Goal: Transaction & Acquisition: Purchase product/service

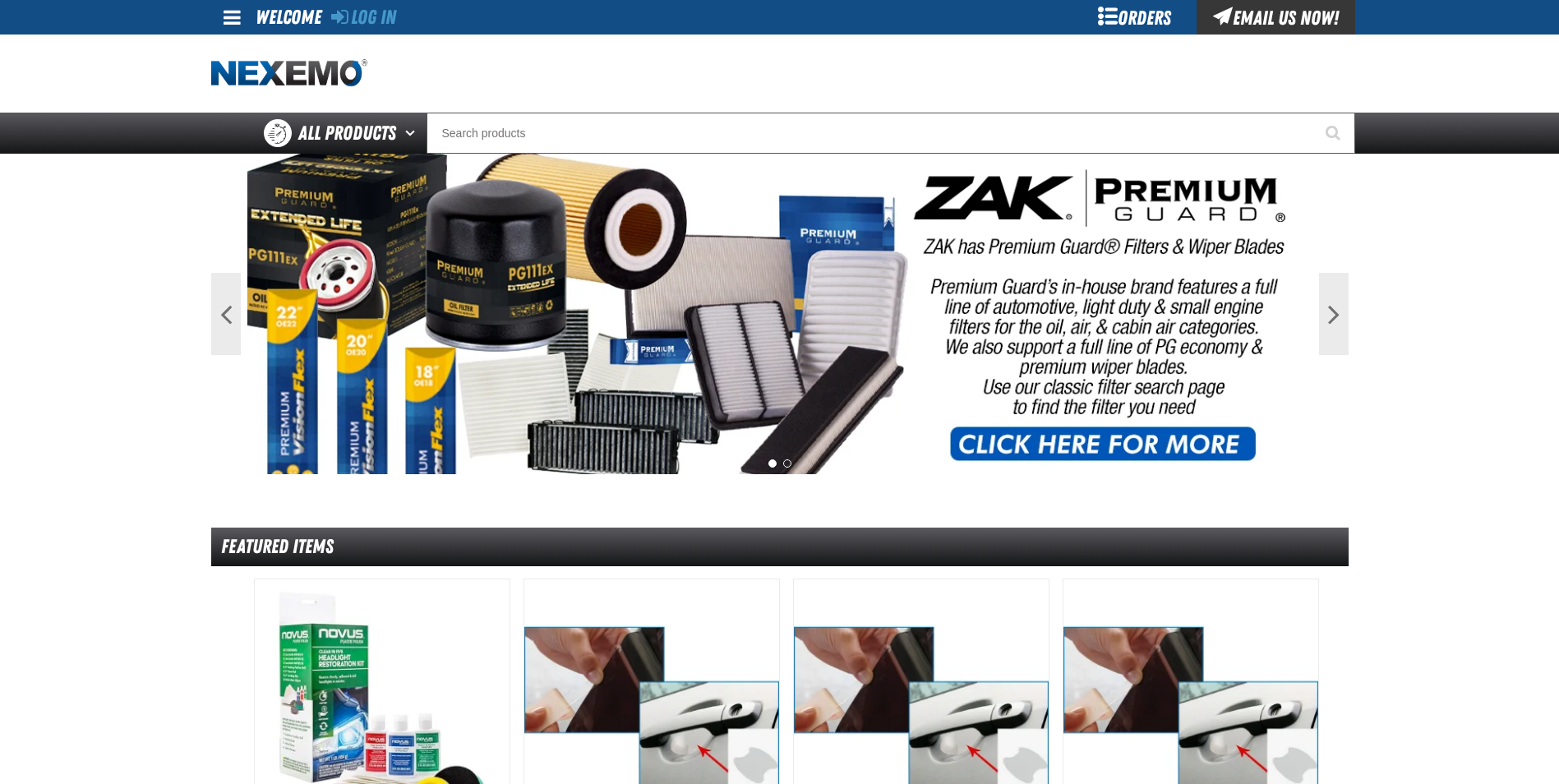
click at [367, 9] on link "Log In" at bounding box center [363, 17] width 64 height 23
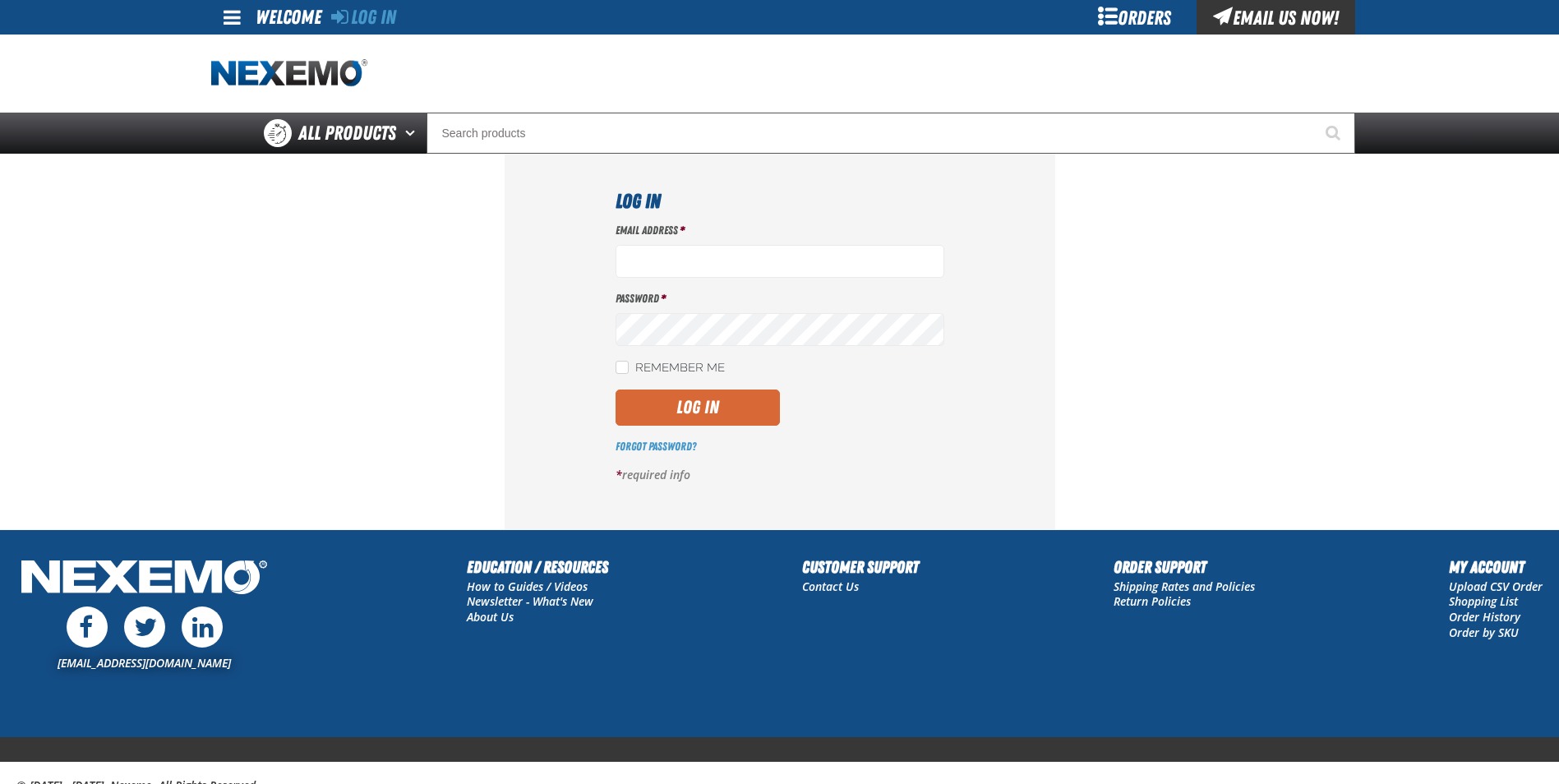
type input "jrocha@capitolchevy.com"
click at [643, 406] on button "Log In" at bounding box center [697, 408] width 164 height 36
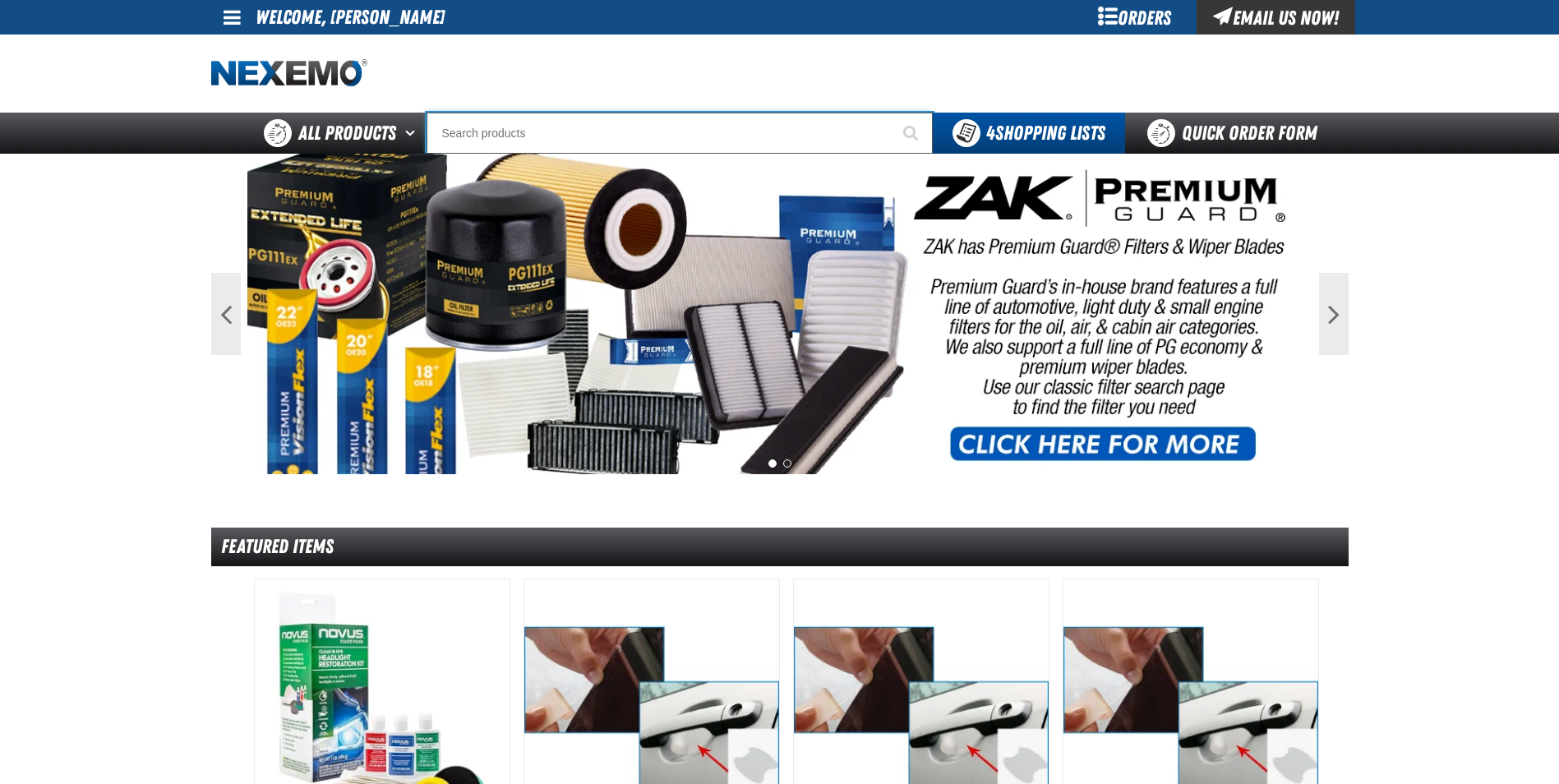
click at [469, 128] on input "Search" at bounding box center [680, 133] width 506 height 41
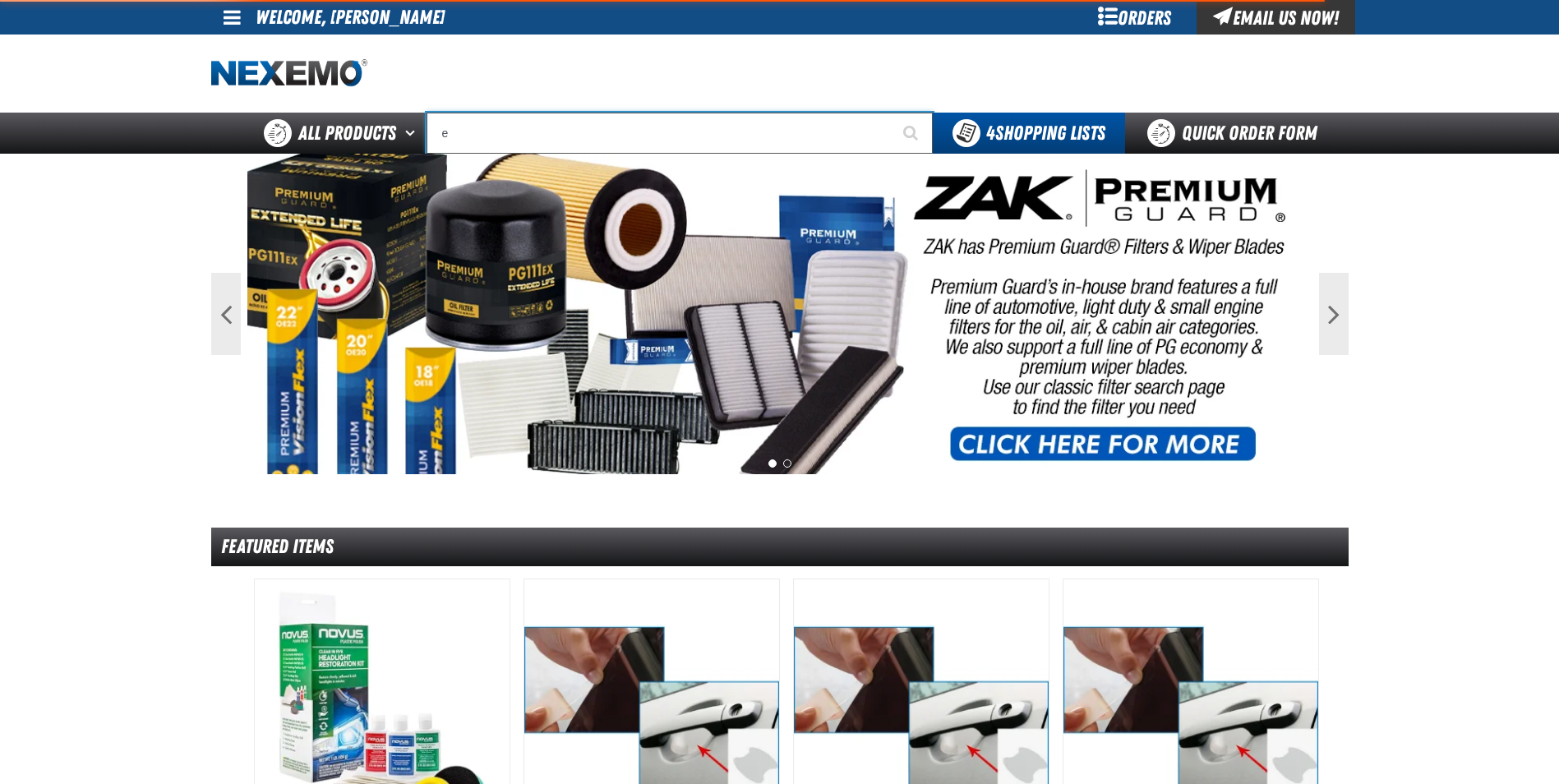
type input "ex"
type input "exTRA"
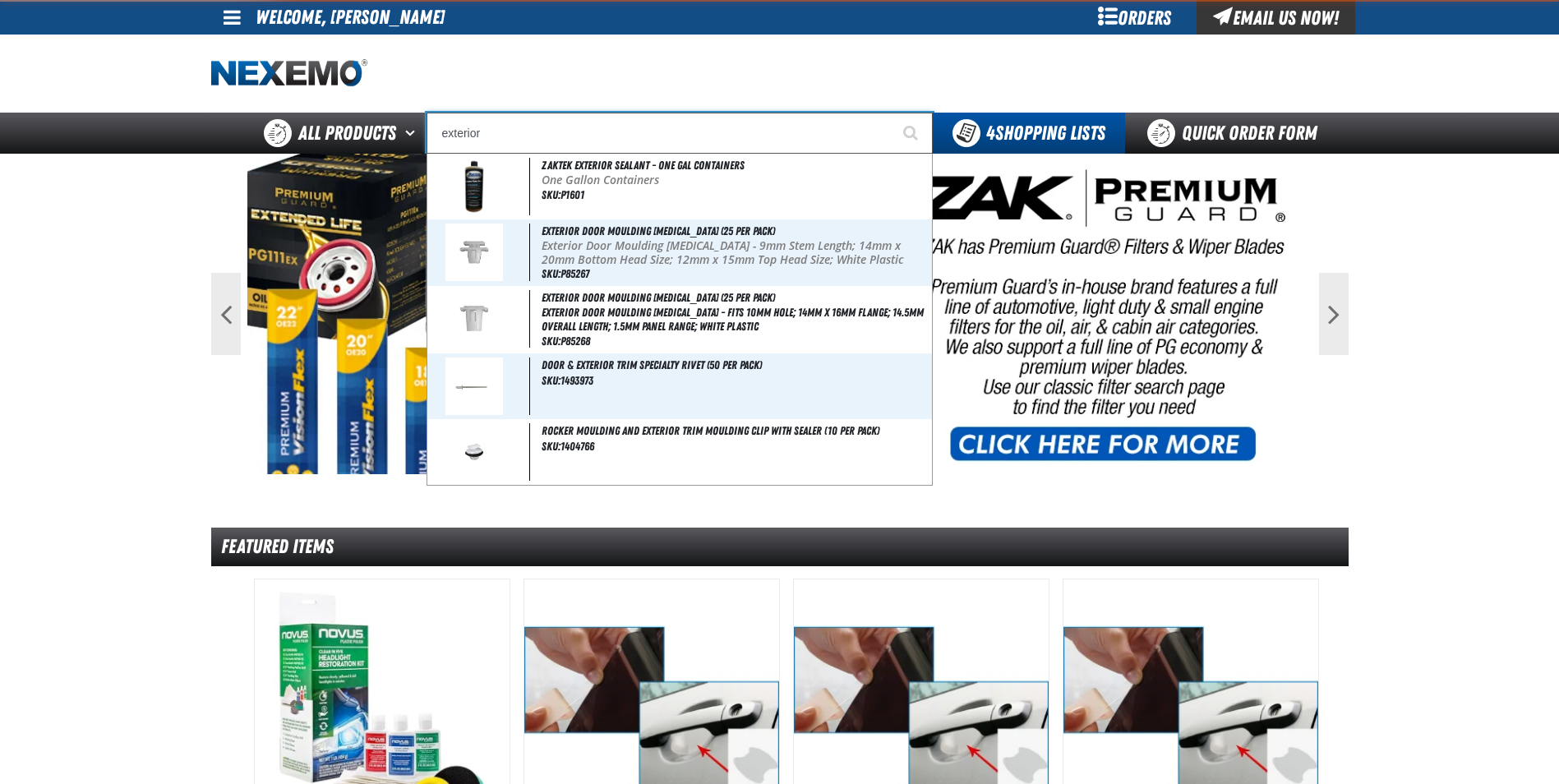
type input "exterior"
click at [891, 113] on button "Start Searching" at bounding box center [911, 133] width 41 height 41
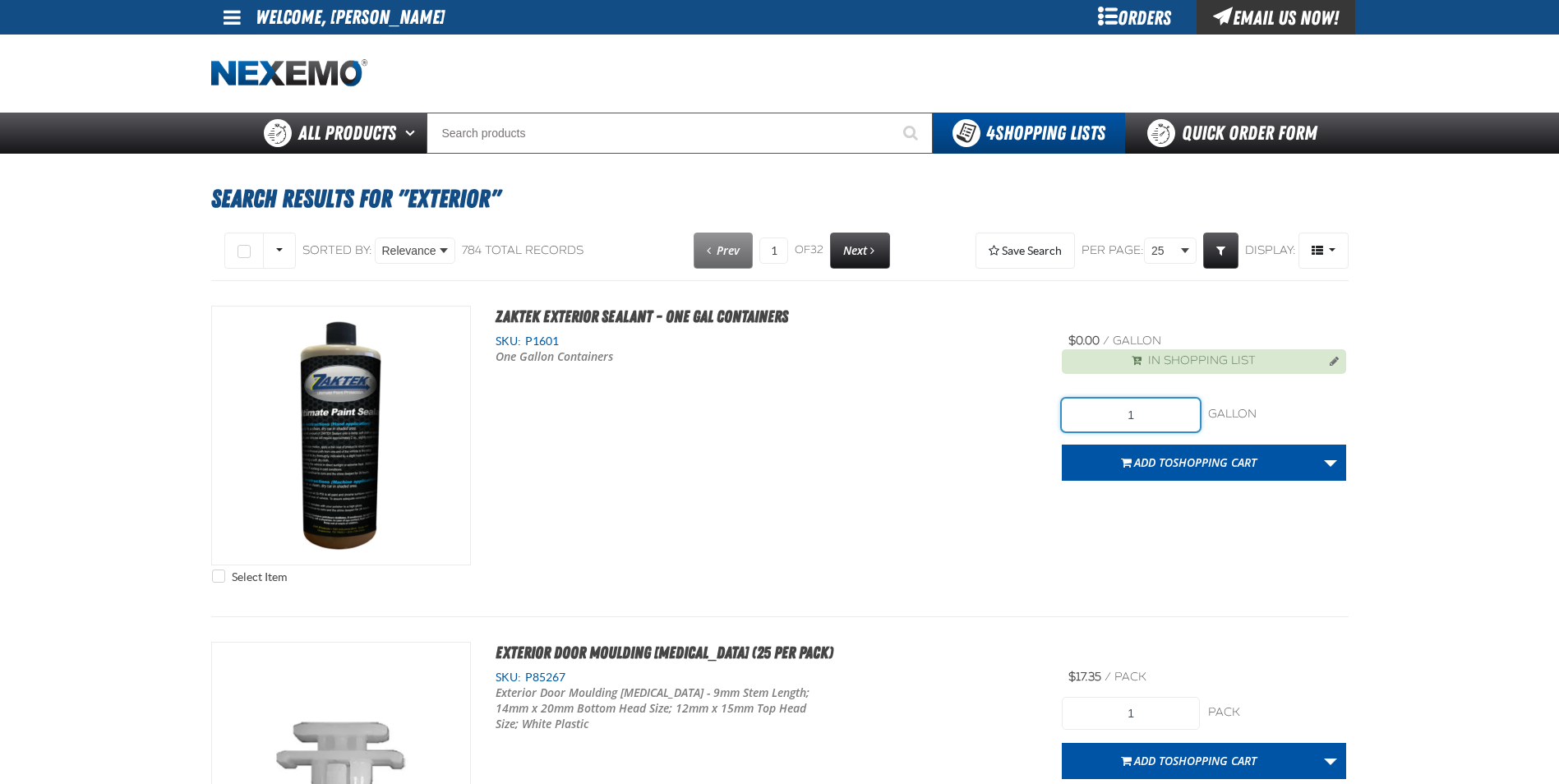
click at [1137, 420] on input "1" at bounding box center [1131, 414] width 138 height 33
type input "5"
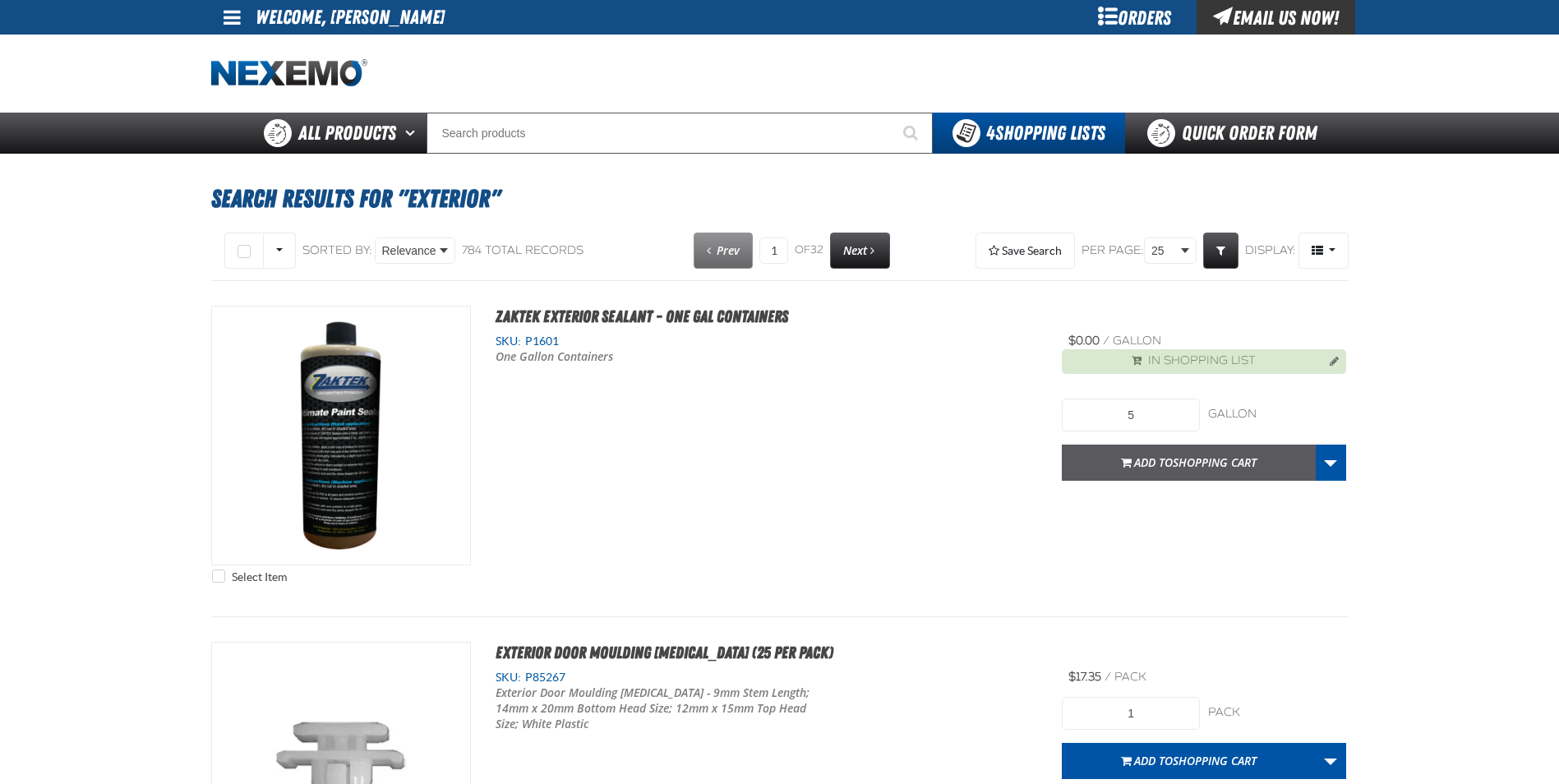
click at [1172, 469] on span "Add to Shopping Cart" at bounding box center [1195, 462] width 122 height 15
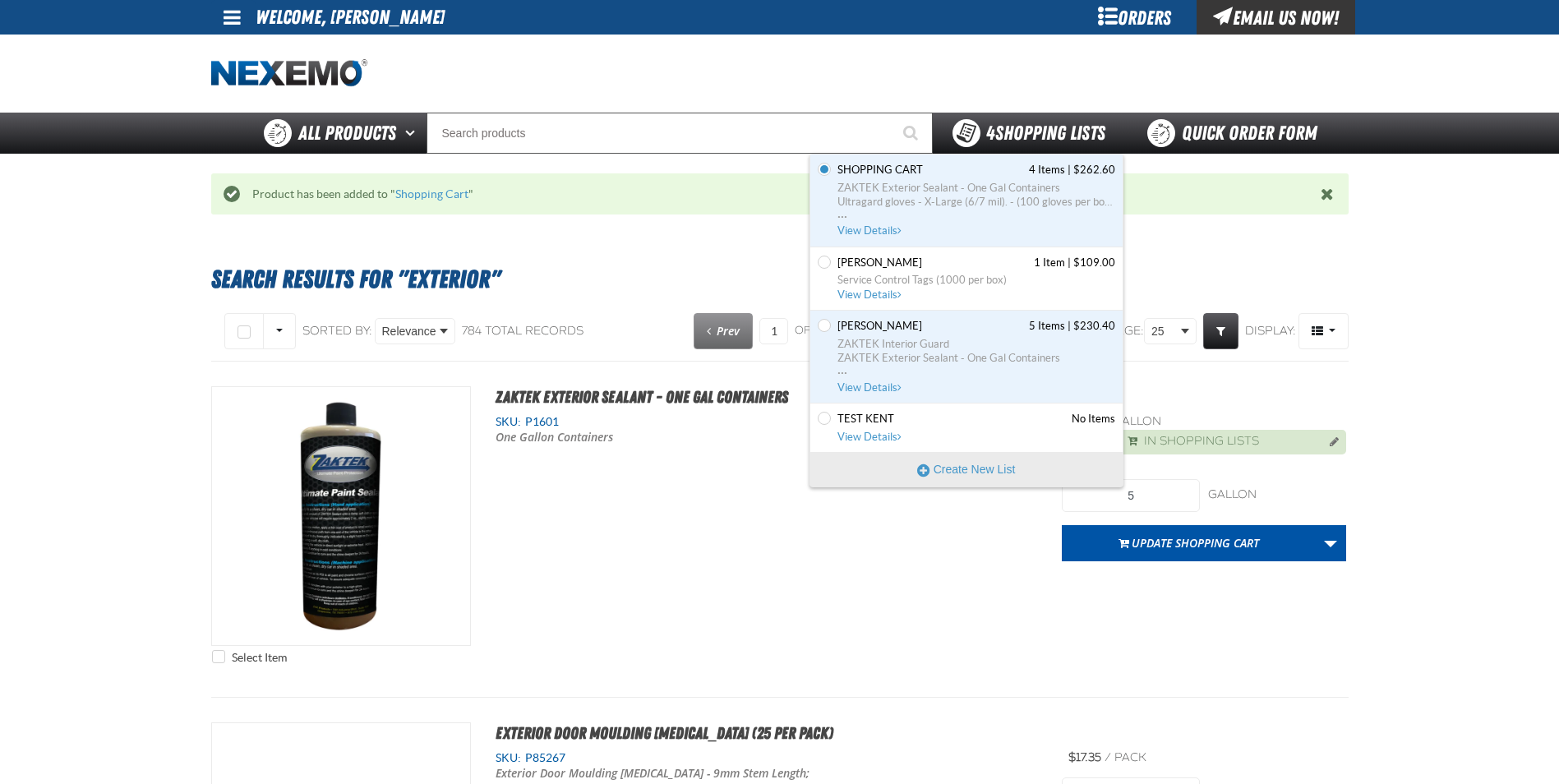
click at [1018, 137] on span "4 Shopping Lists" at bounding box center [1046, 133] width 119 height 23
click at [928, 178] on link "Shopping Cart 4 Items | $262.60 ZAKTEK Exterior Sealant - One Gal Containers Ul…" at bounding box center [975, 201] width 281 height 76
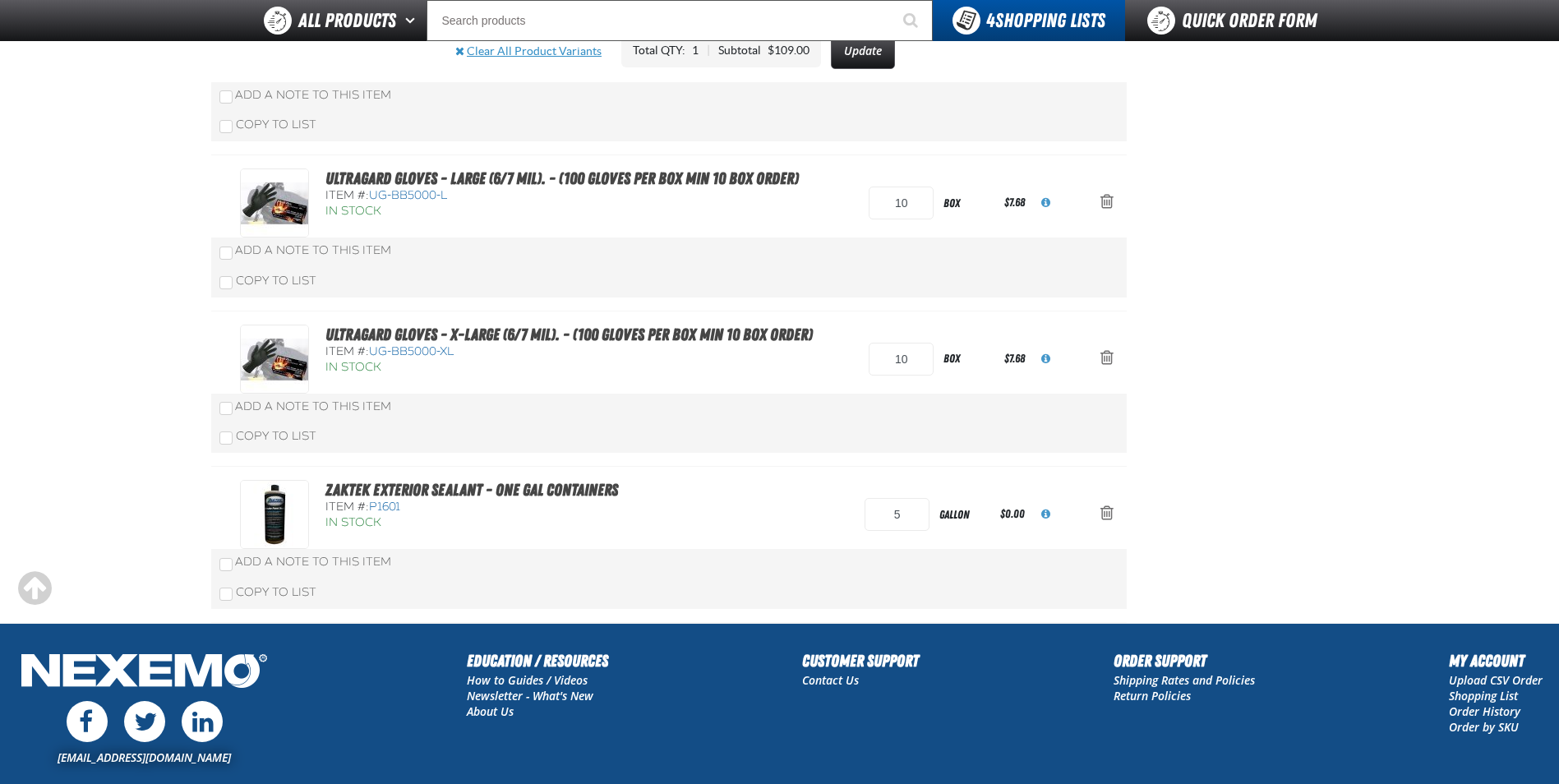
scroll to position [329, 0]
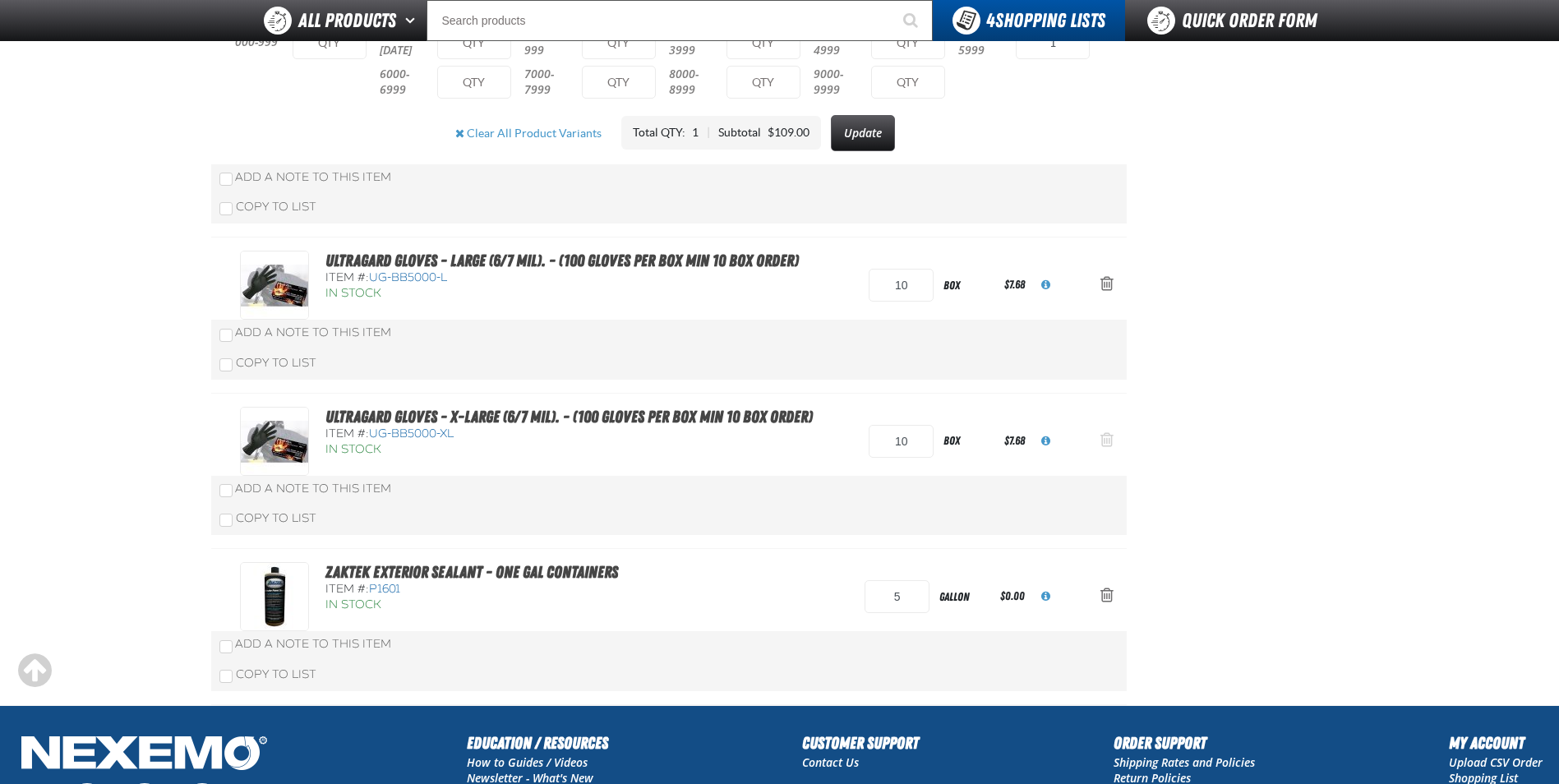
click at [1111, 441] on span "Action Remove Ultragard gloves - X-Large (6/7 mil). - (100 gloves per box MIN 1…" at bounding box center [1107, 439] width 13 height 16
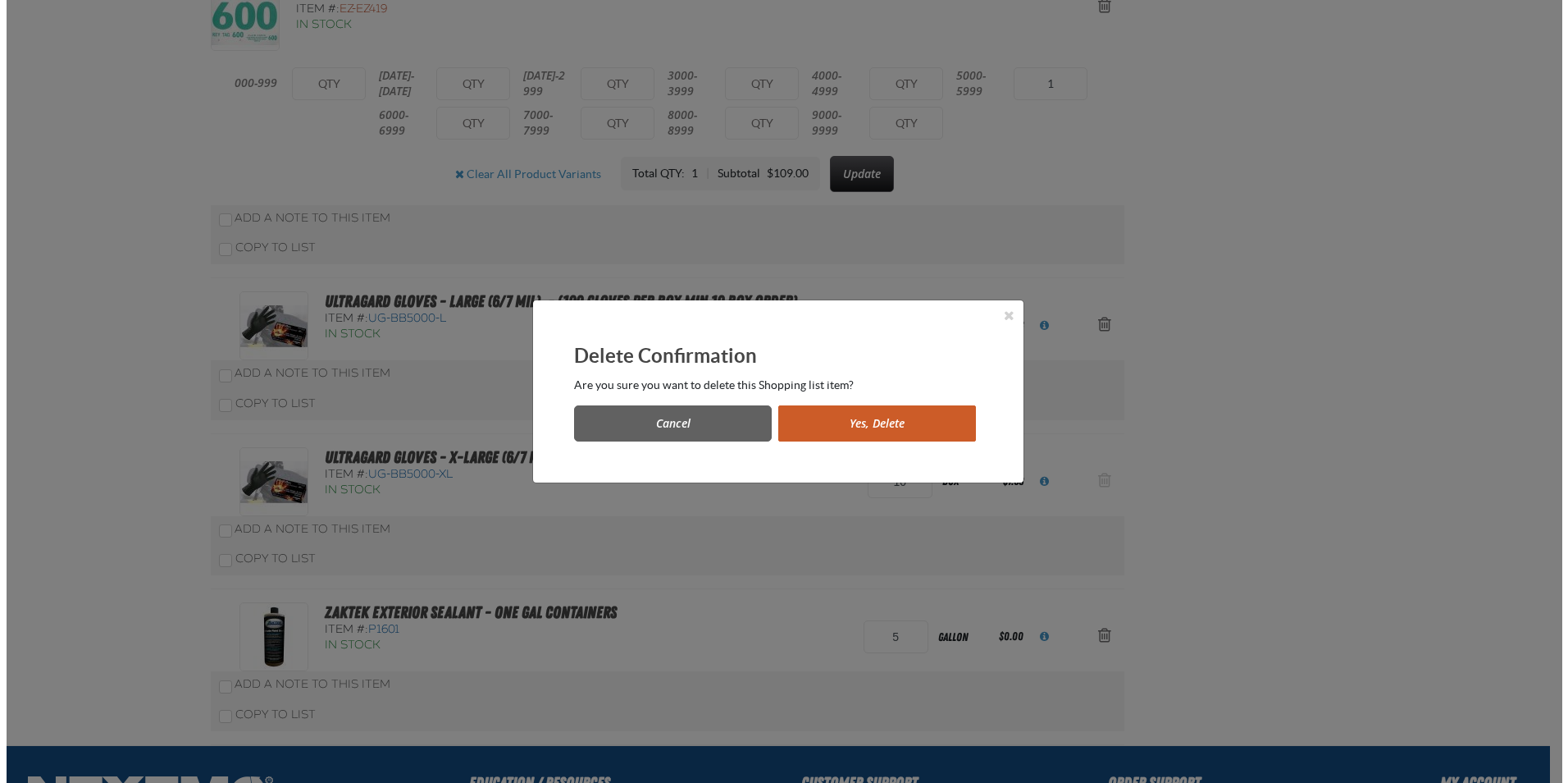
scroll to position [0, 0]
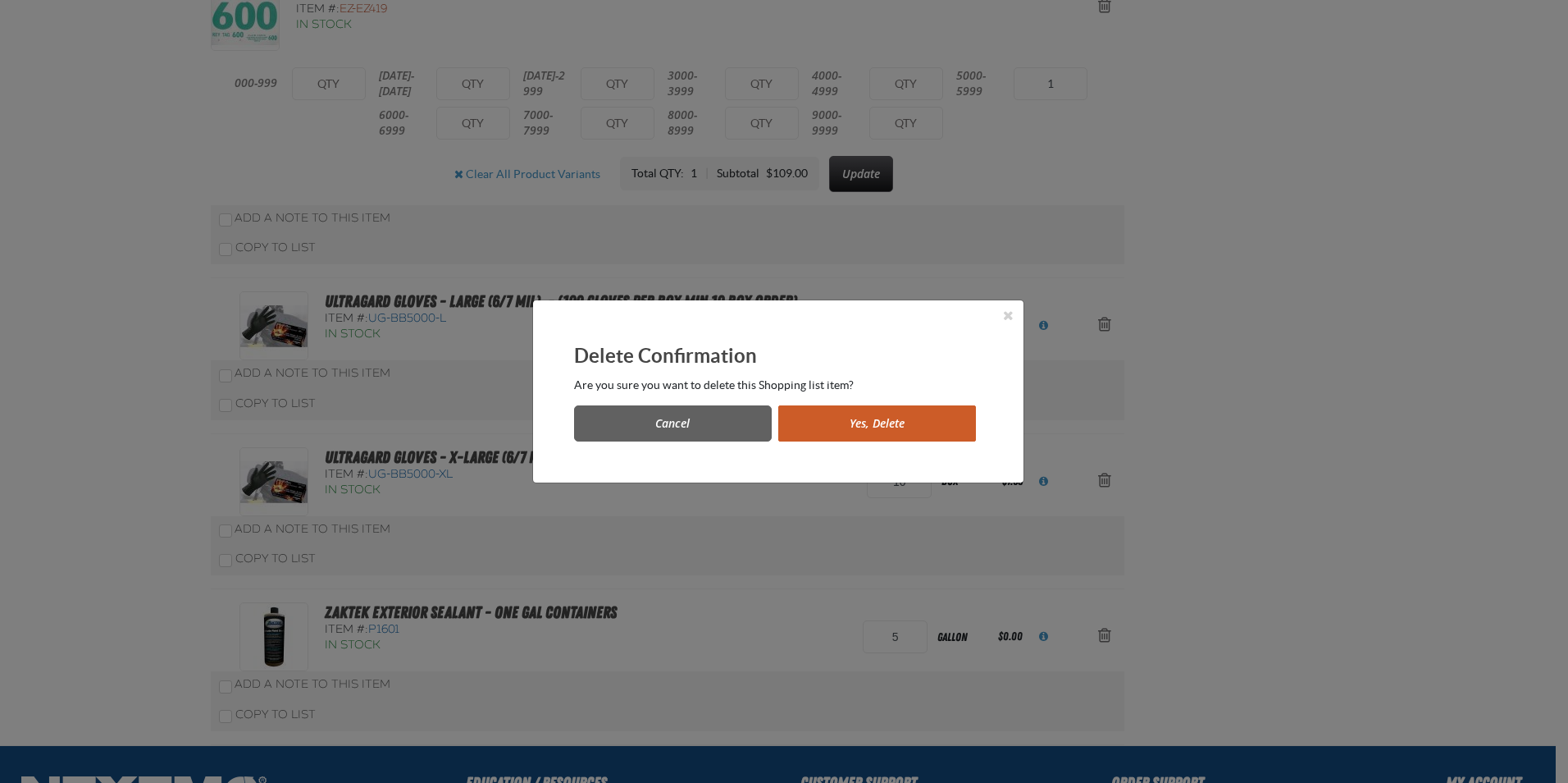
click at [805, 422] on button "Yes, Delete" at bounding box center [876, 423] width 198 height 36
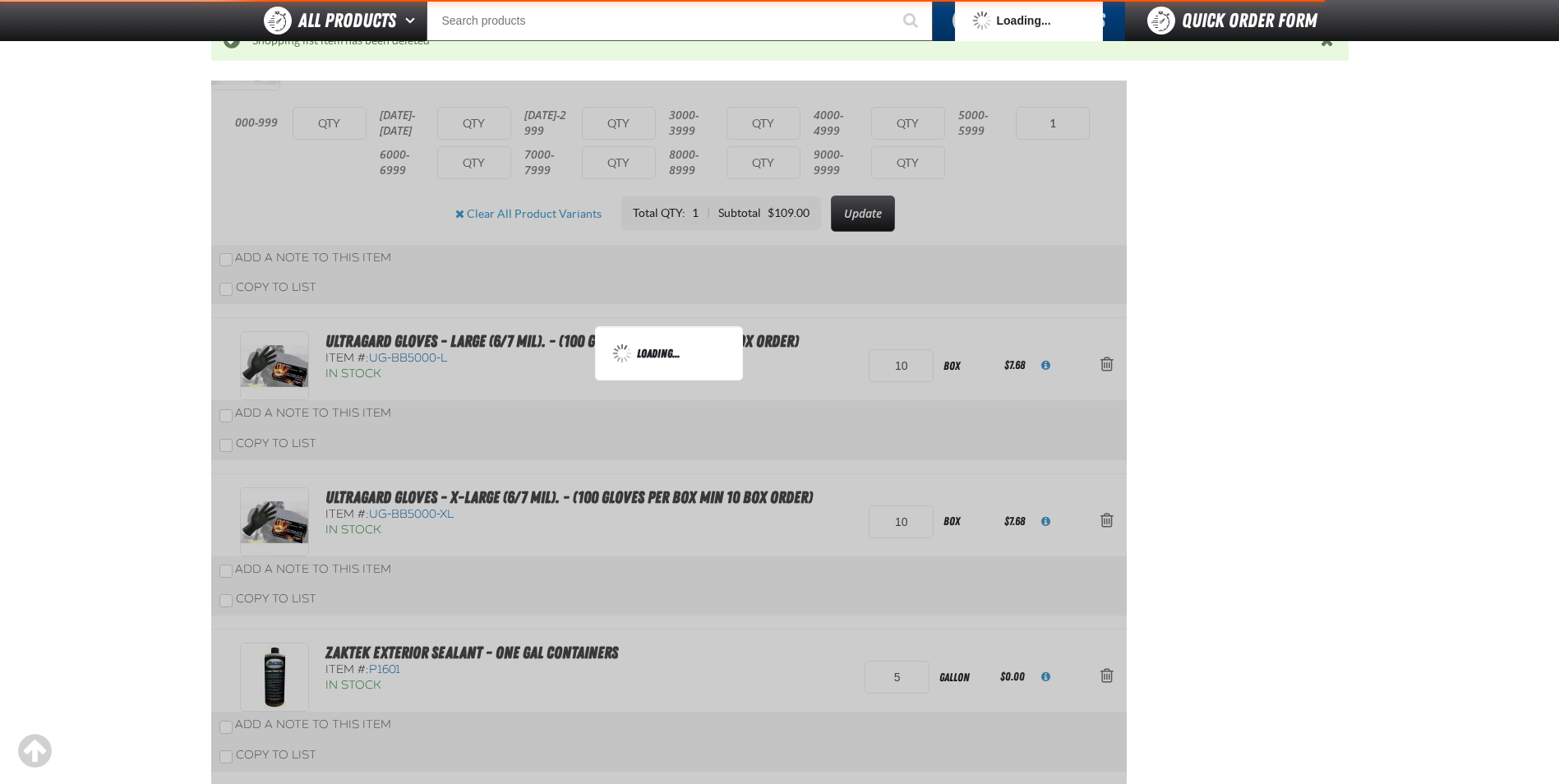
scroll to position [410, 0]
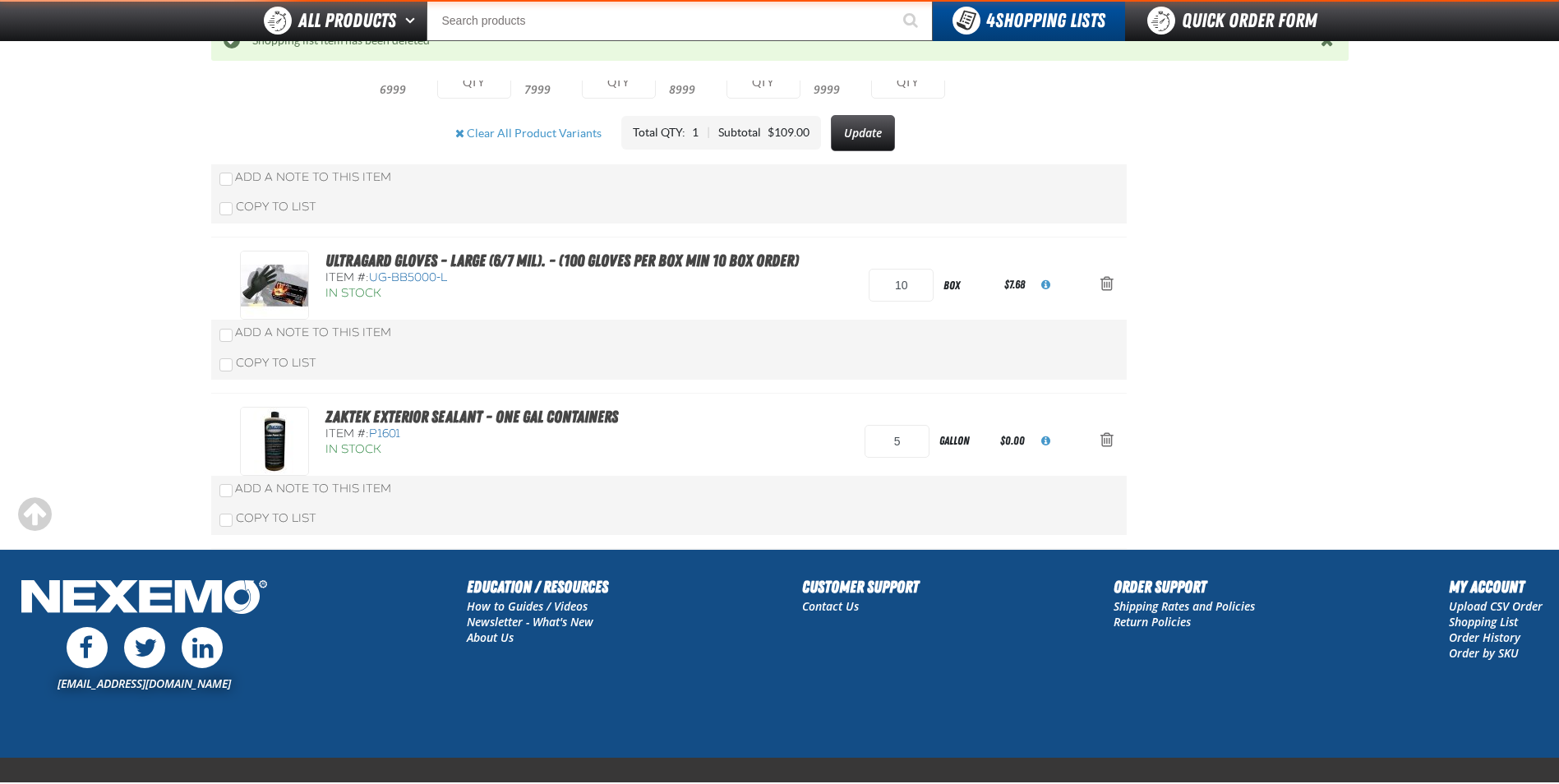
click at [1103, 286] on span "Action Remove Ultragard gloves - Large (6/7 mil). - (100 gloves per box MIN 10 …" at bounding box center [1107, 283] width 13 height 16
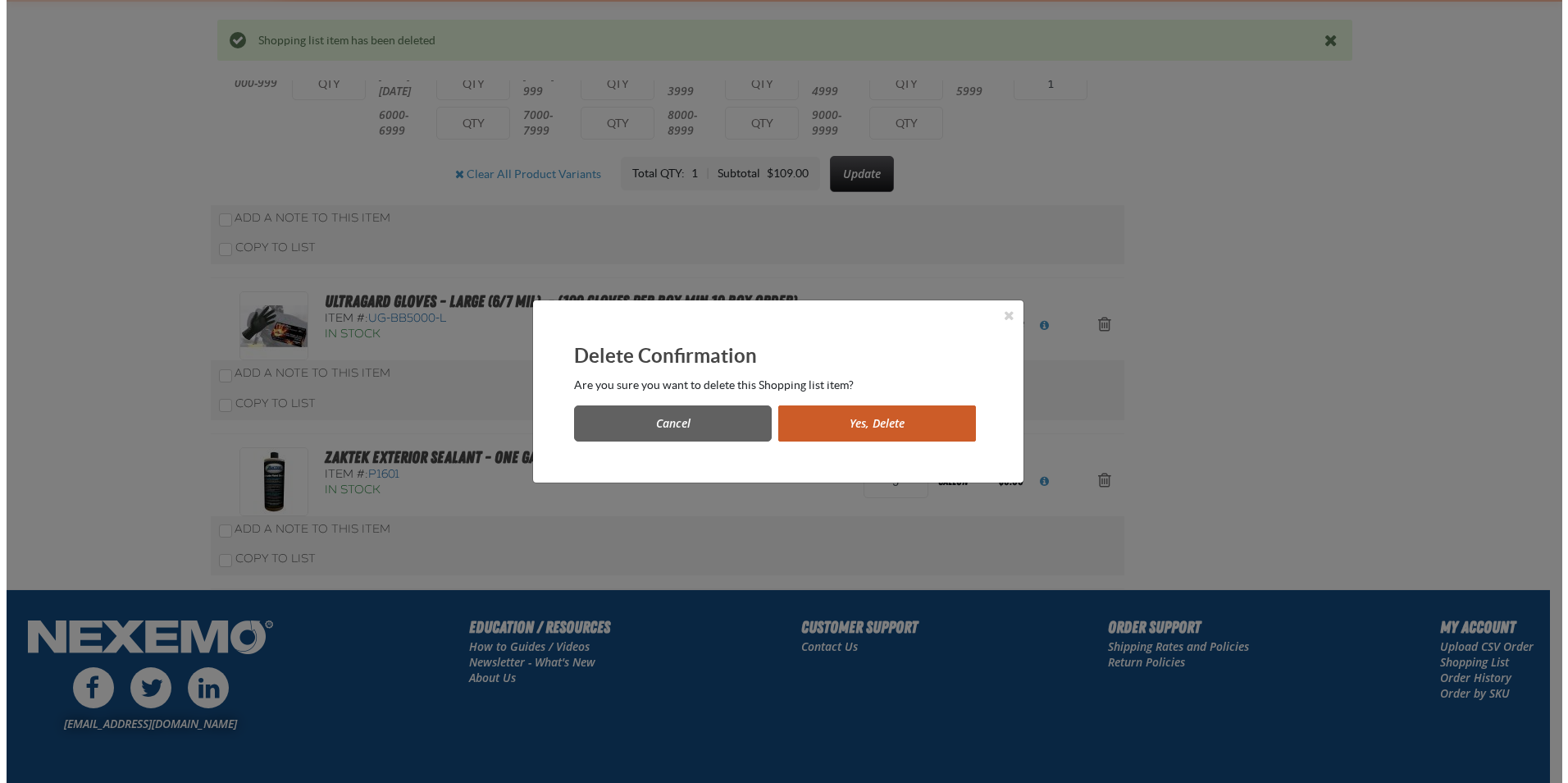
scroll to position [0, 0]
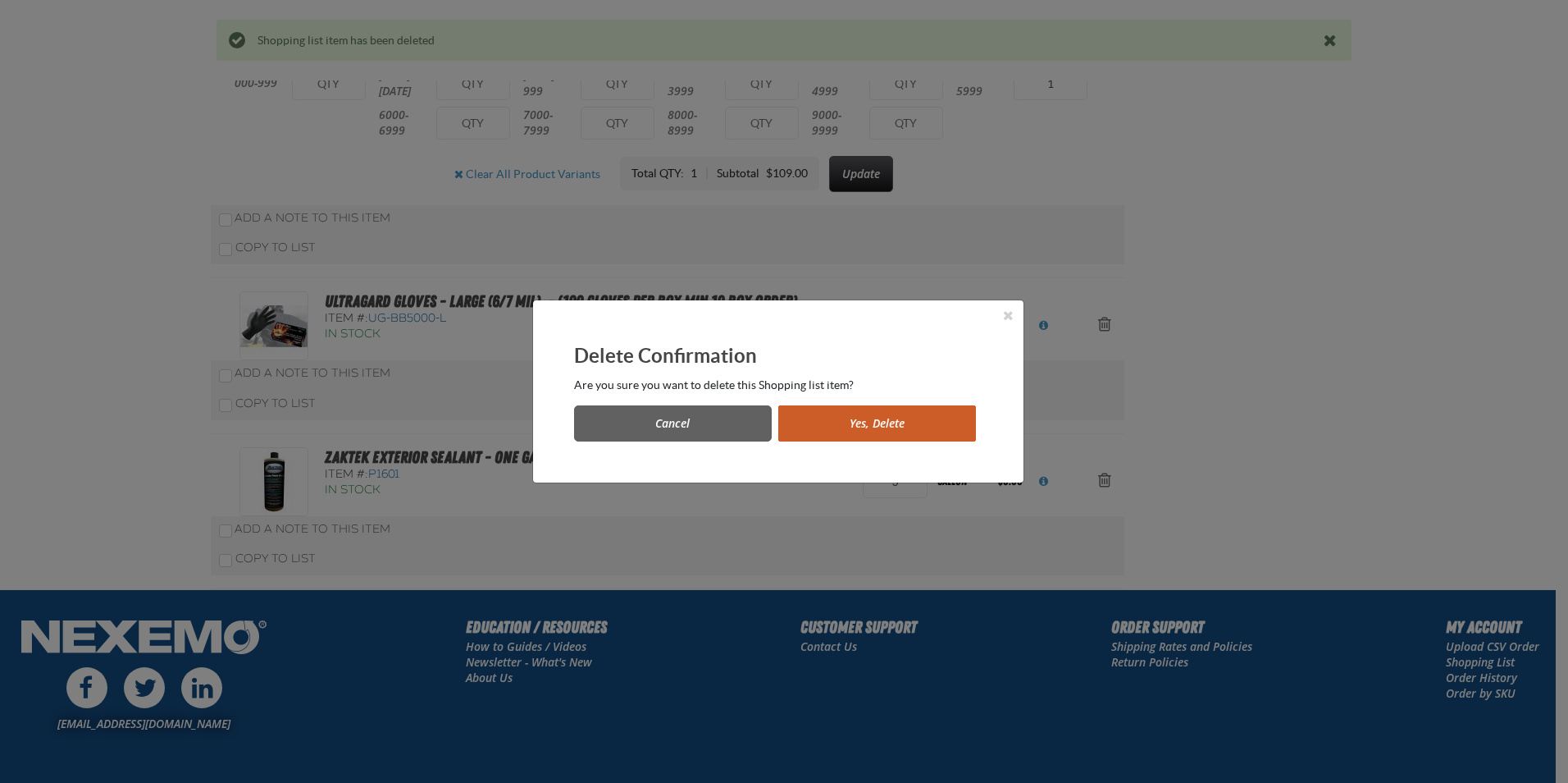
click at [842, 409] on button "Yes, Delete" at bounding box center [876, 423] width 198 height 36
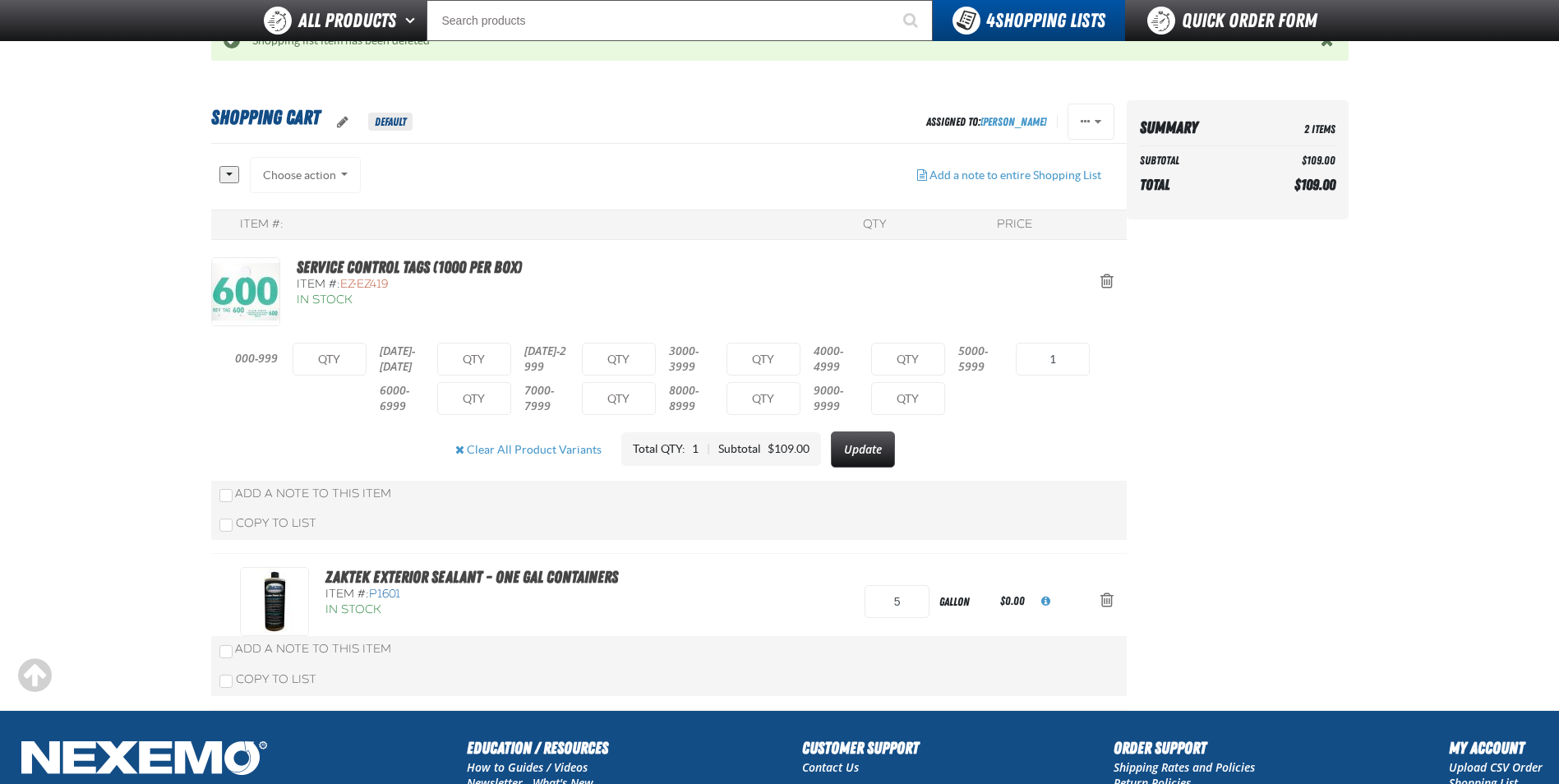
scroll to position [69, 0]
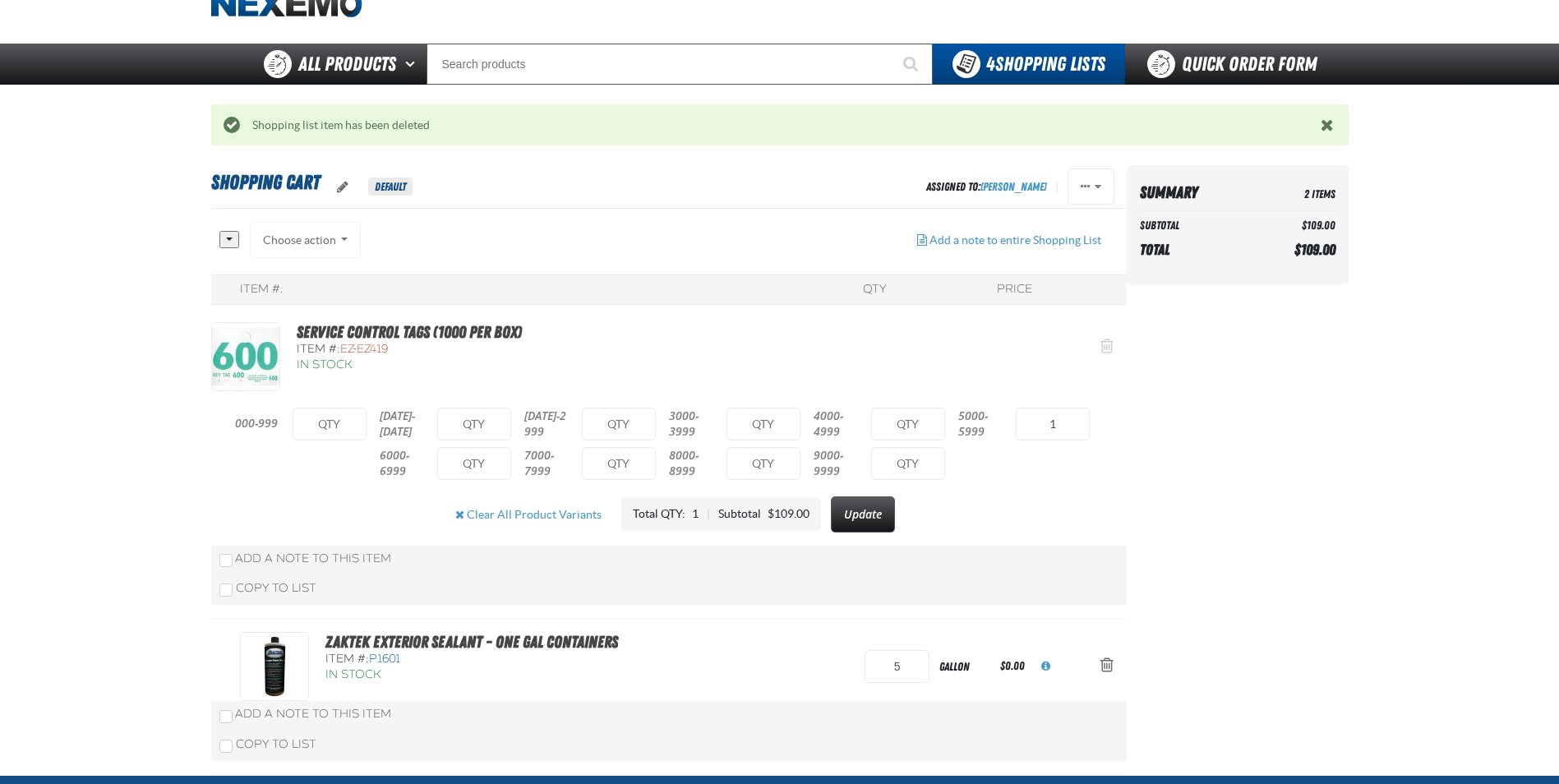
click at [1105, 345] on div "Service Control Tags (1000 per box) Item #: EZ-EZ419 In Stock 000-999" at bounding box center [669, 428] width 915 height 210
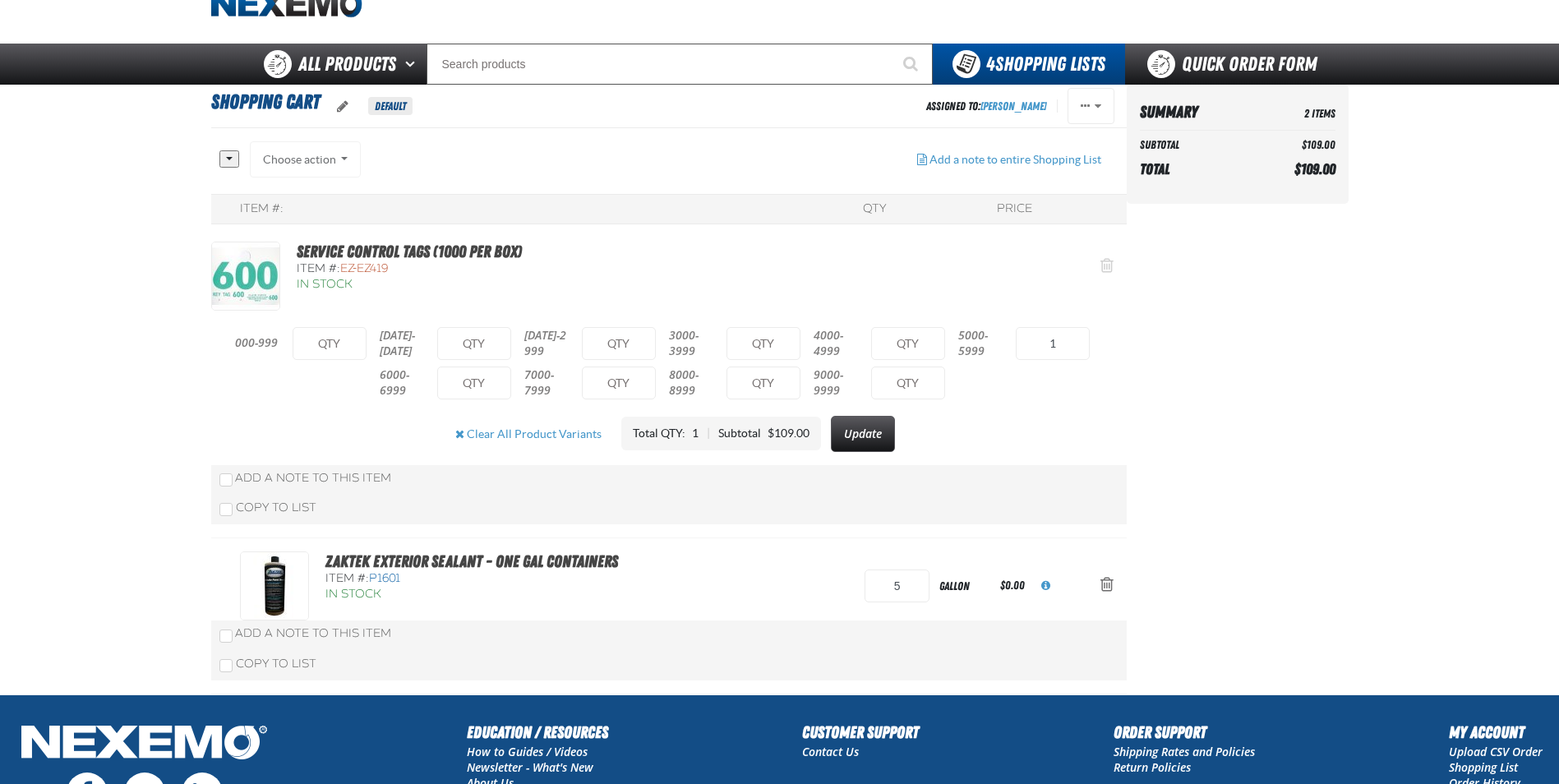
click at [1103, 265] on span "Action Remove Service Control Tags (1000 per box) from Shopping Cart" at bounding box center [1107, 264] width 13 height 16
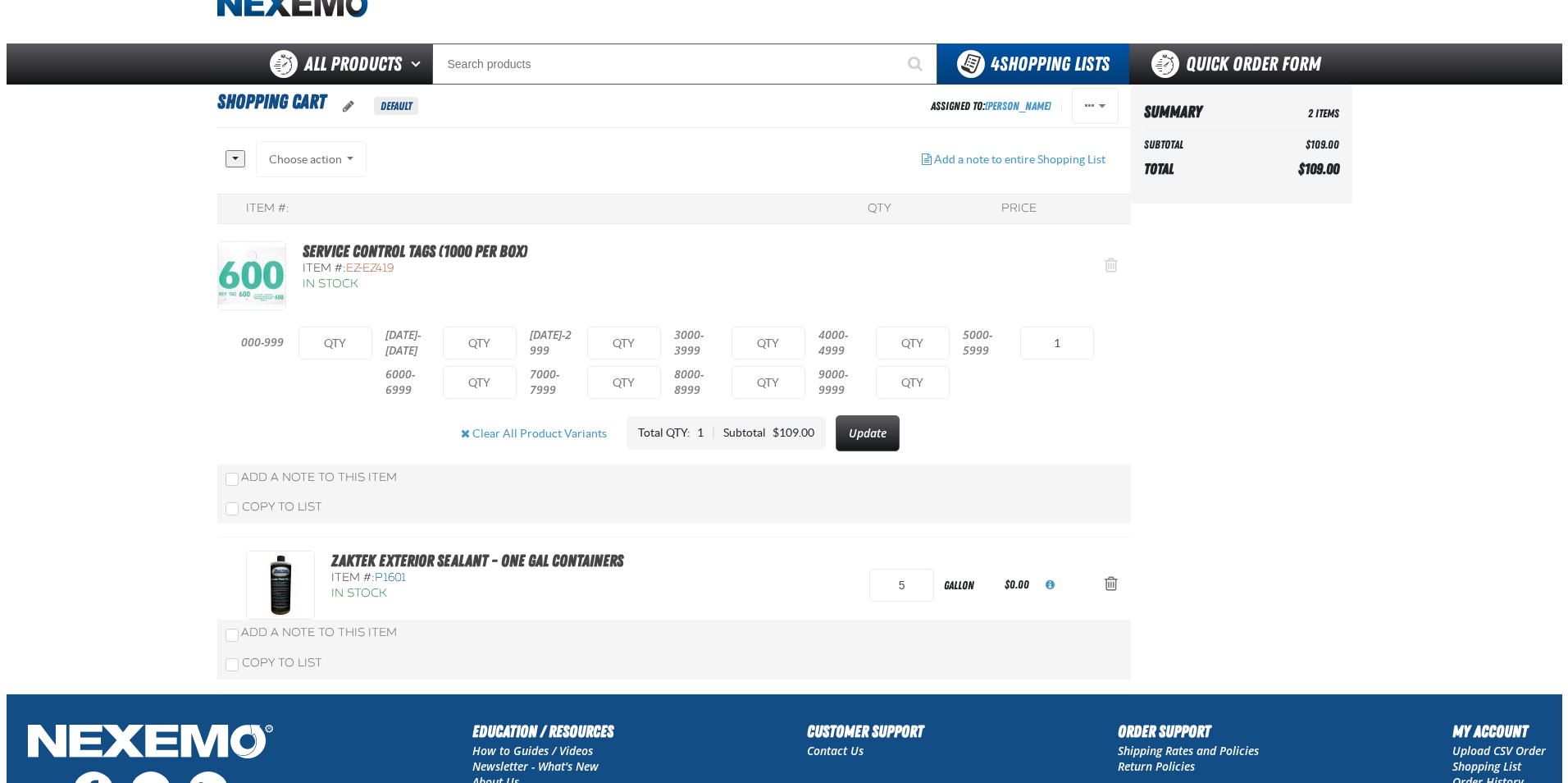
scroll to position [0, 0]
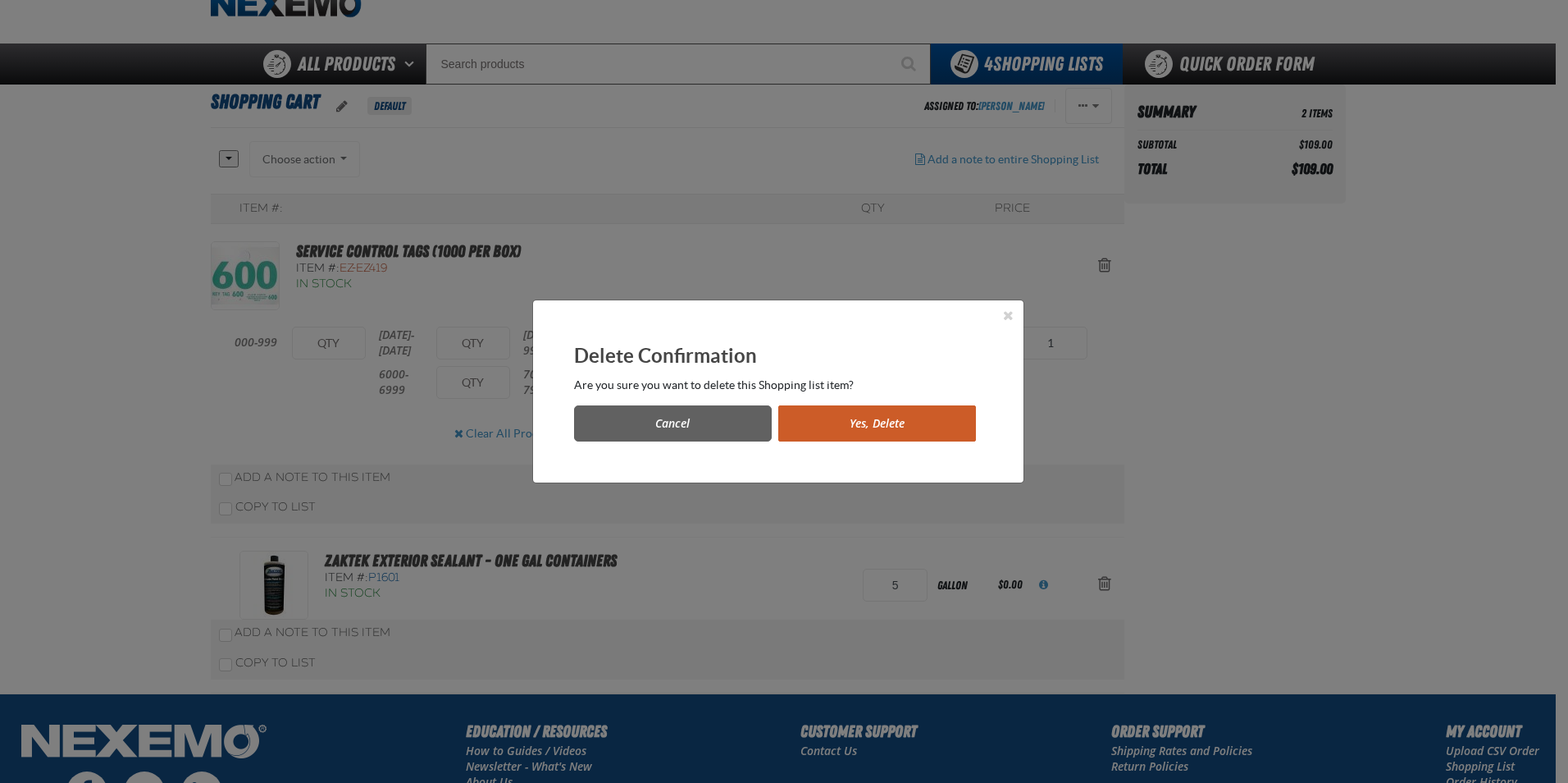
click at [872, 422] on button "Yes, Delete" at bounding box center [876, 423] width 198 height 36
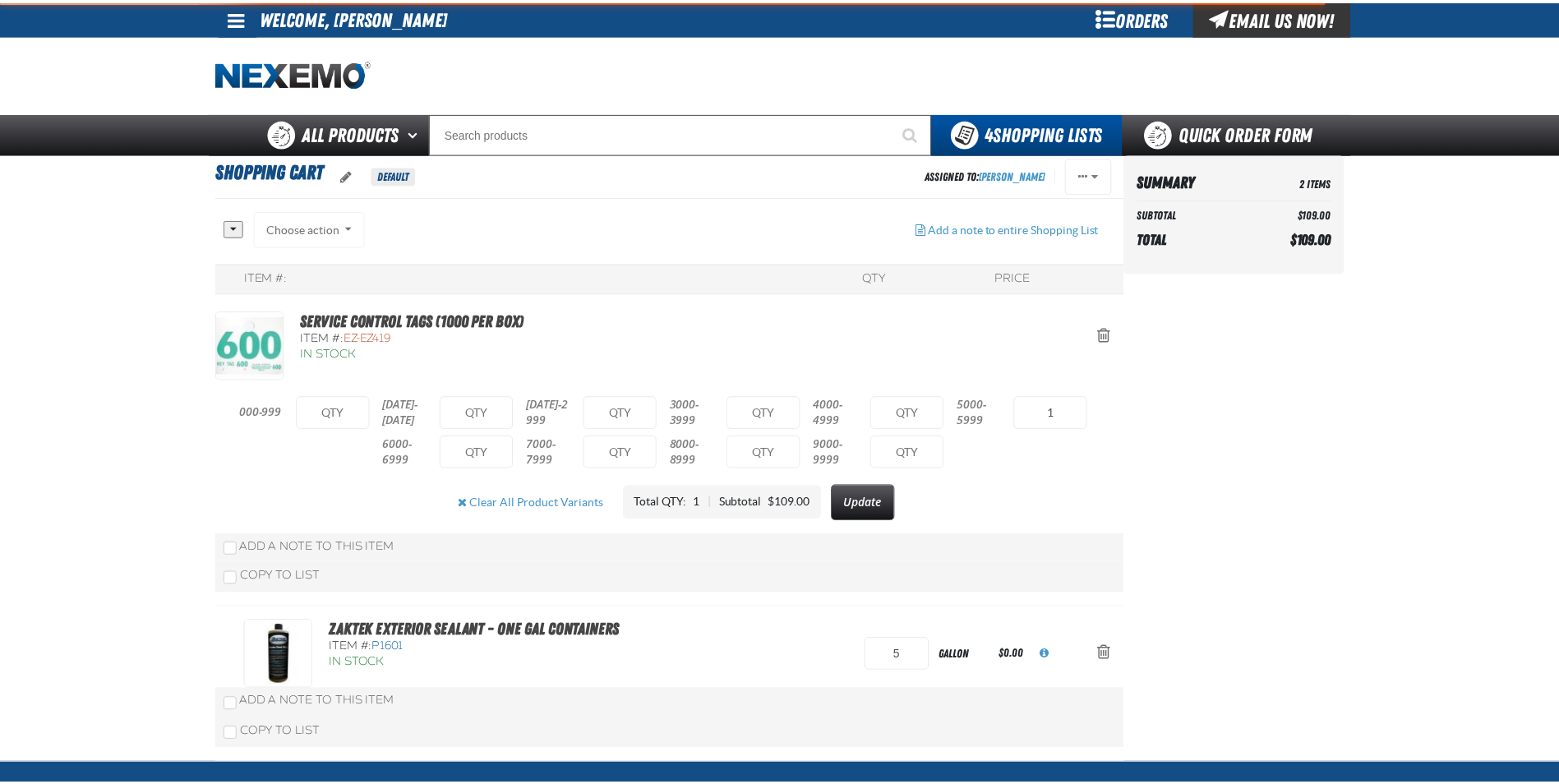
scroll to position [69, 0]
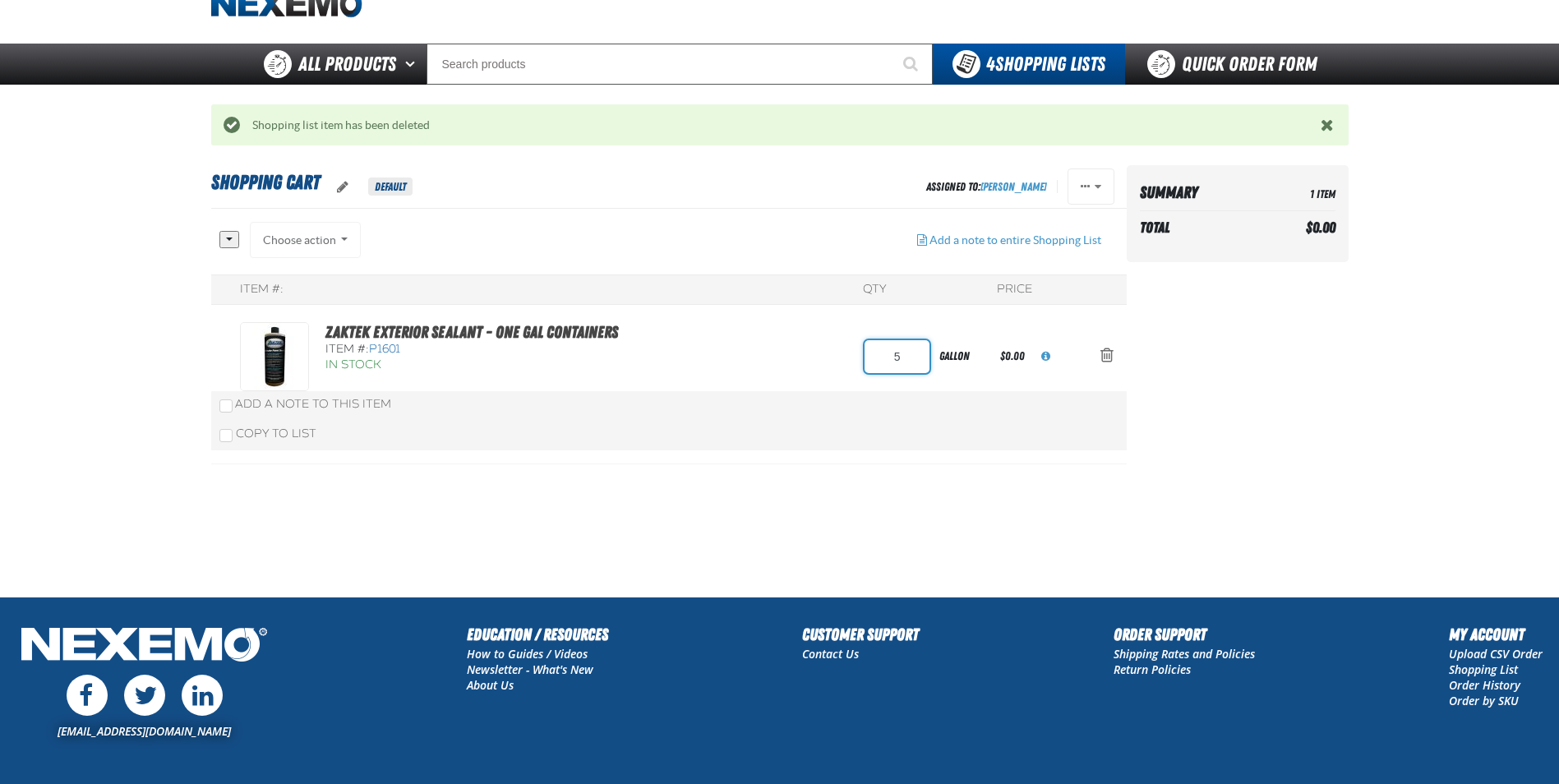
click at [919, 352] on input "5" at bounding box center [897, 356] width 64 height 33
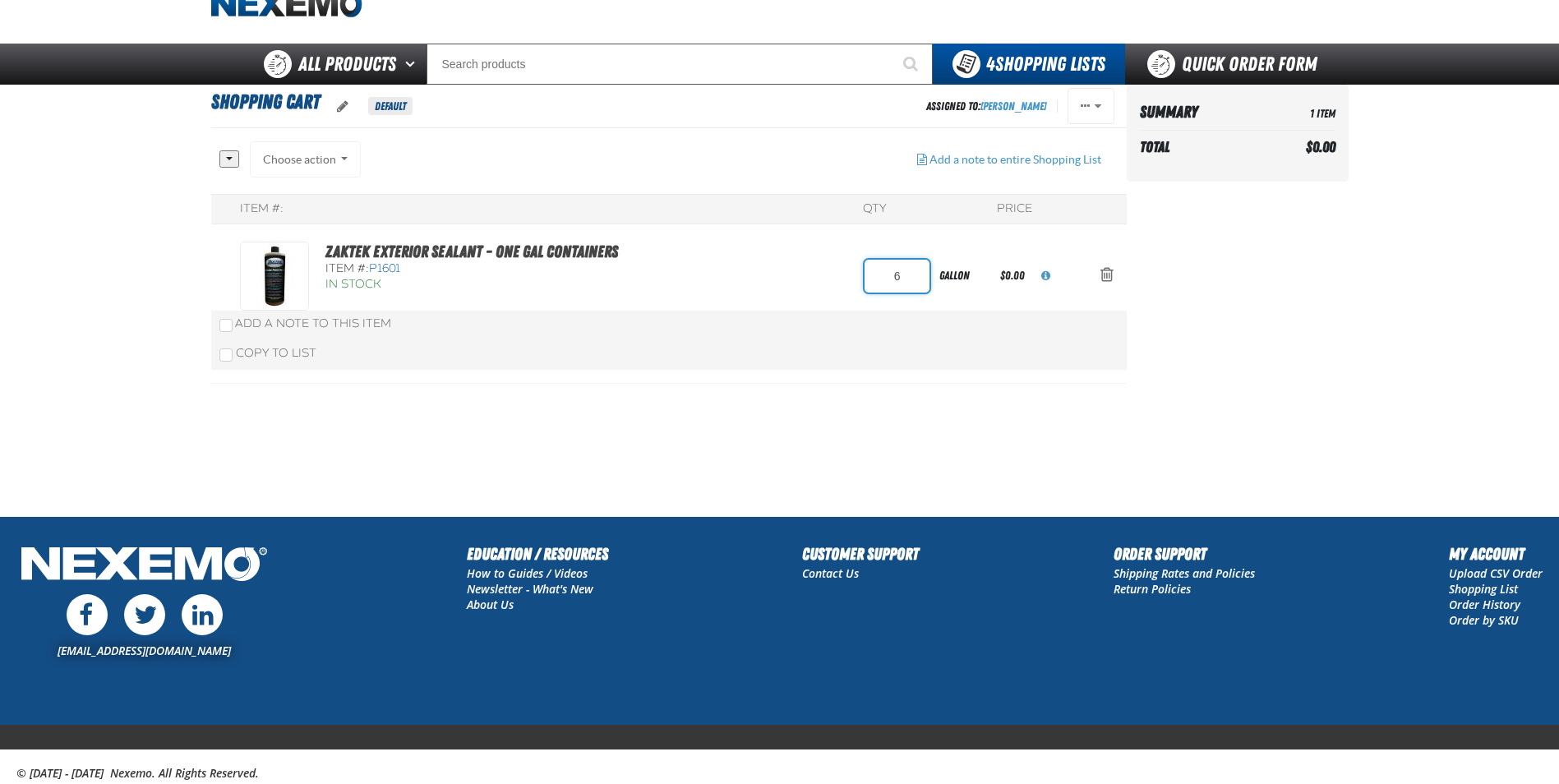
type input "6"
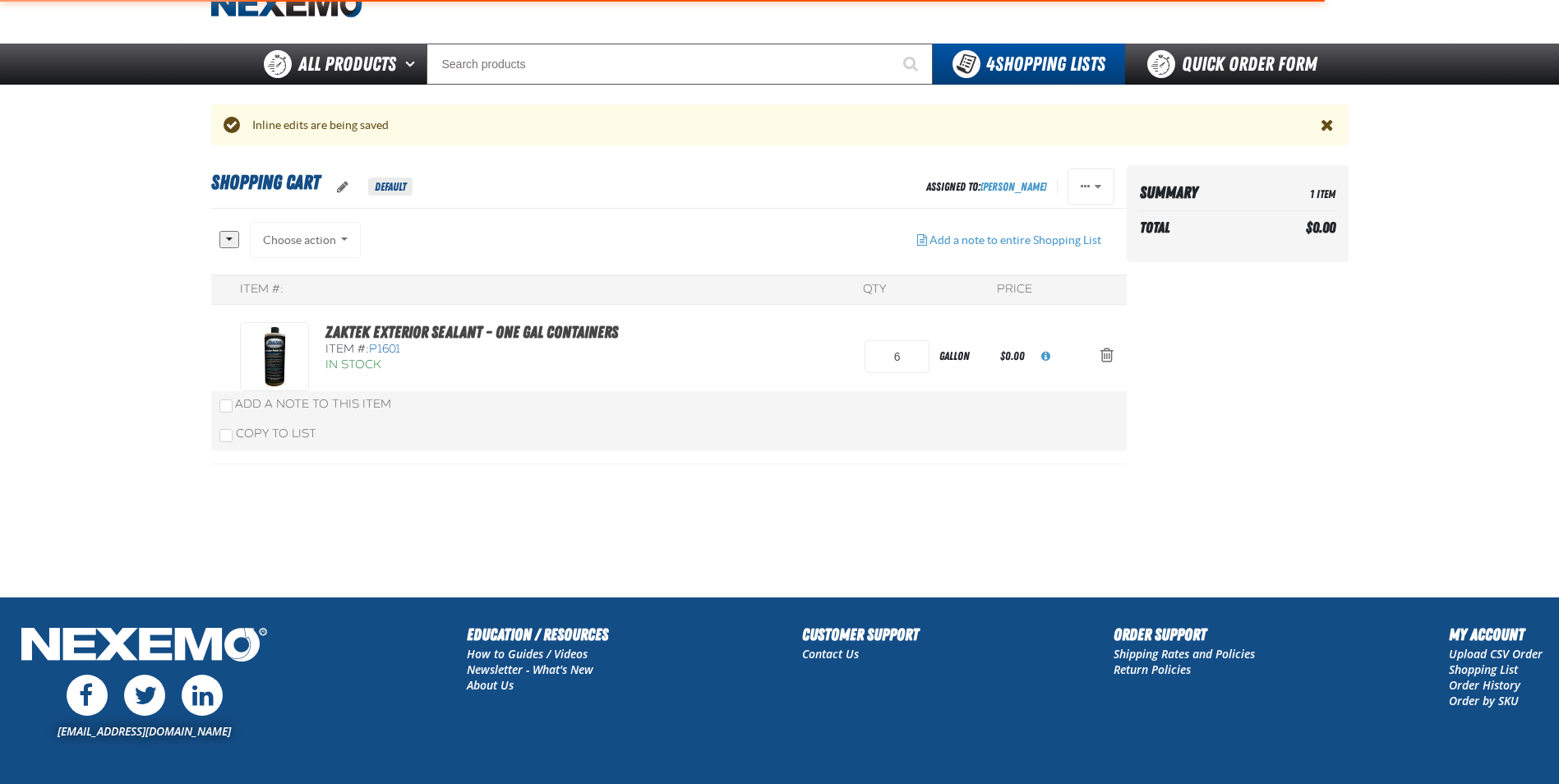
click at [949, 286] on div "Item #: QTY Price ZAKTEK Exterior Sealant - One Gal Containers Item #: P1601 In…" at bounding box center [669, 369] width 915 height 190
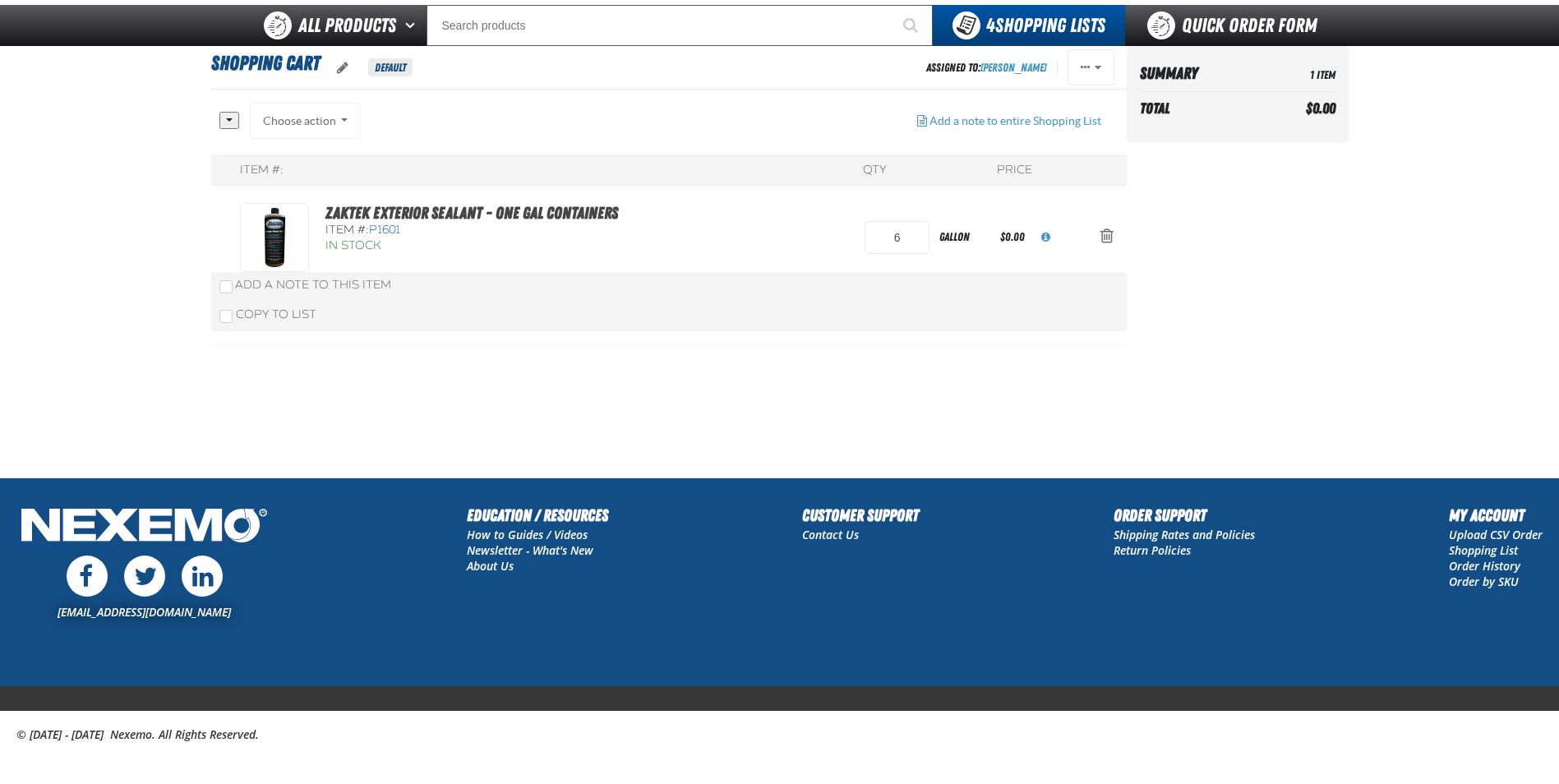
scroll to position [77, 0]
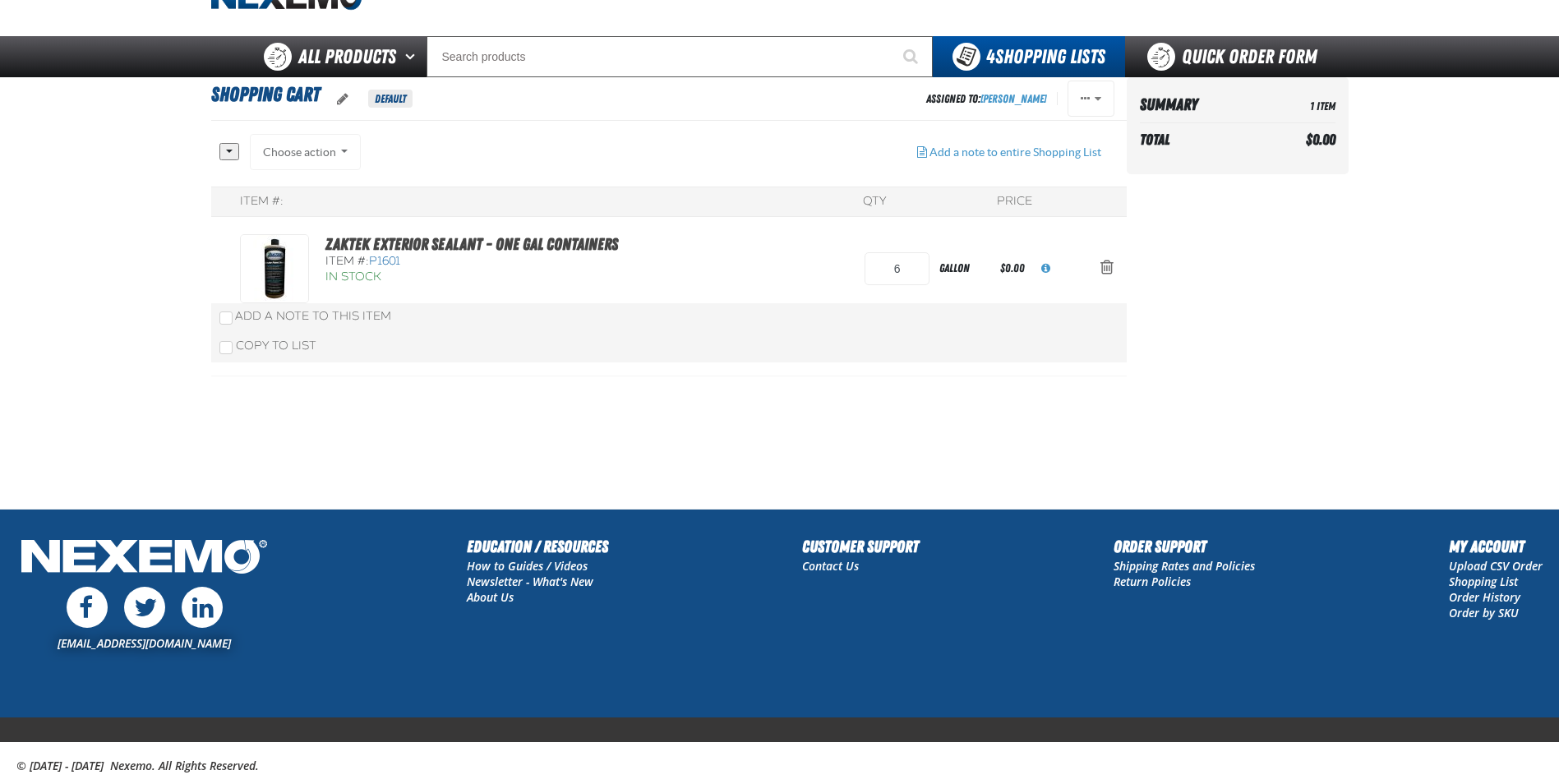
click at [510, 379] on section "Shopping Cart Default Assigned To: Jorge Rocha Reassign Duplicate Delete 6" at bounding box center [669, 292] width 915 height 431
click at [311, 159] on div "Choose action Add to XPEL 9.29.2021 Add to Kent 3.17.2022 Add to Kent 3.17.2022…" at bounding box center [305, 152] width 112 height 36
click at [617, 242] on h2 "ZAKTEK Exterior Sealant - One Gal Containers" at bounding box center [480, 244] width 310 height 20
click at [541, 242] on link "ZAKTEK Exterior Sealant - One Gal Containers" at bounding box center [471, 244] width 292 height 20
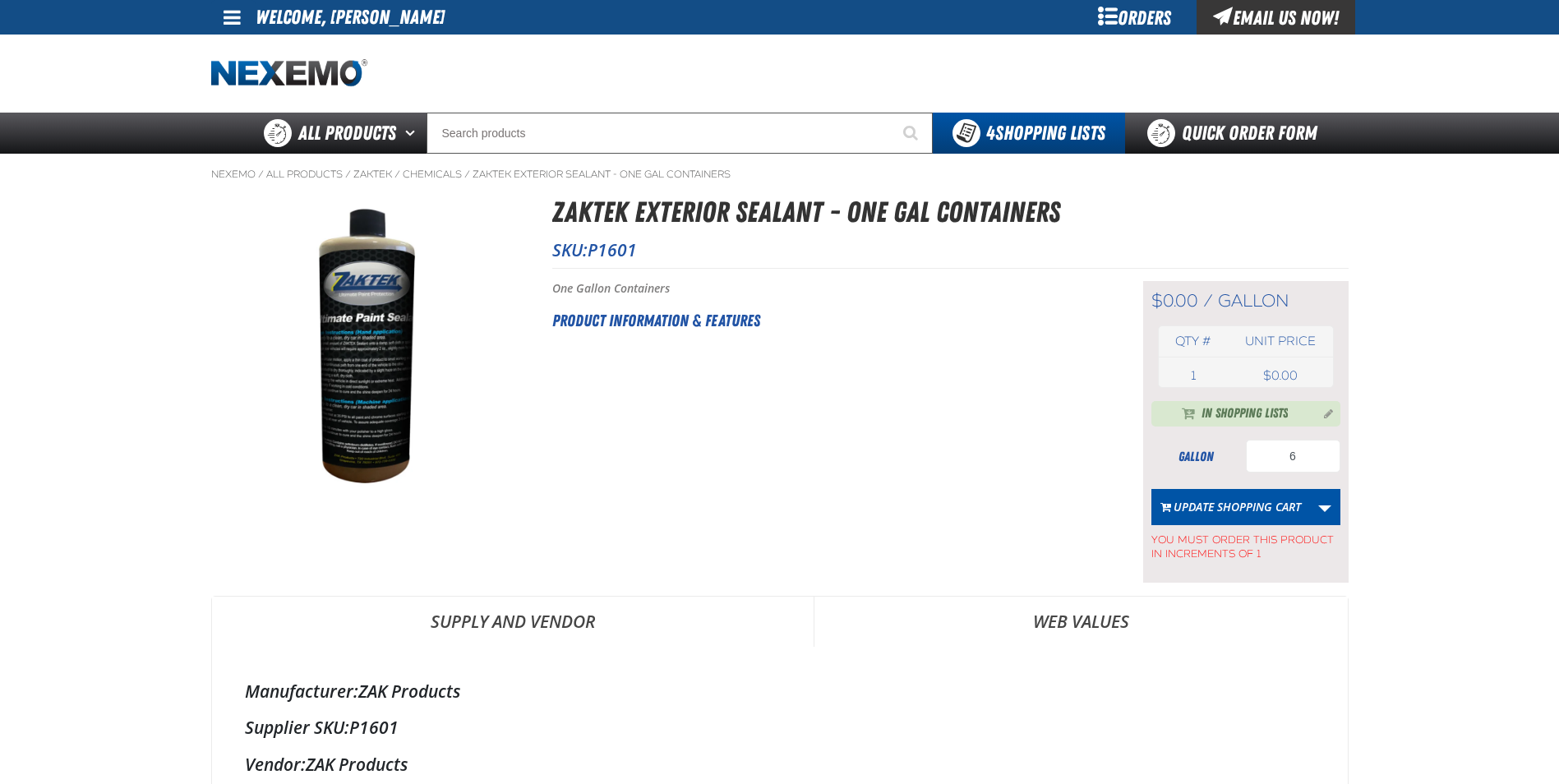
click at [1188, 354] on th "Qty #" at bounding box center [1194, 341] width 70 height 30
click at [1180, 373] on td "1 gallon" at bounding box center [1194, 375] width 70 height 23
click at [1262, 507] on button "Update Shopping Cart" at bounding box center [1230, 507] width 158 height 36
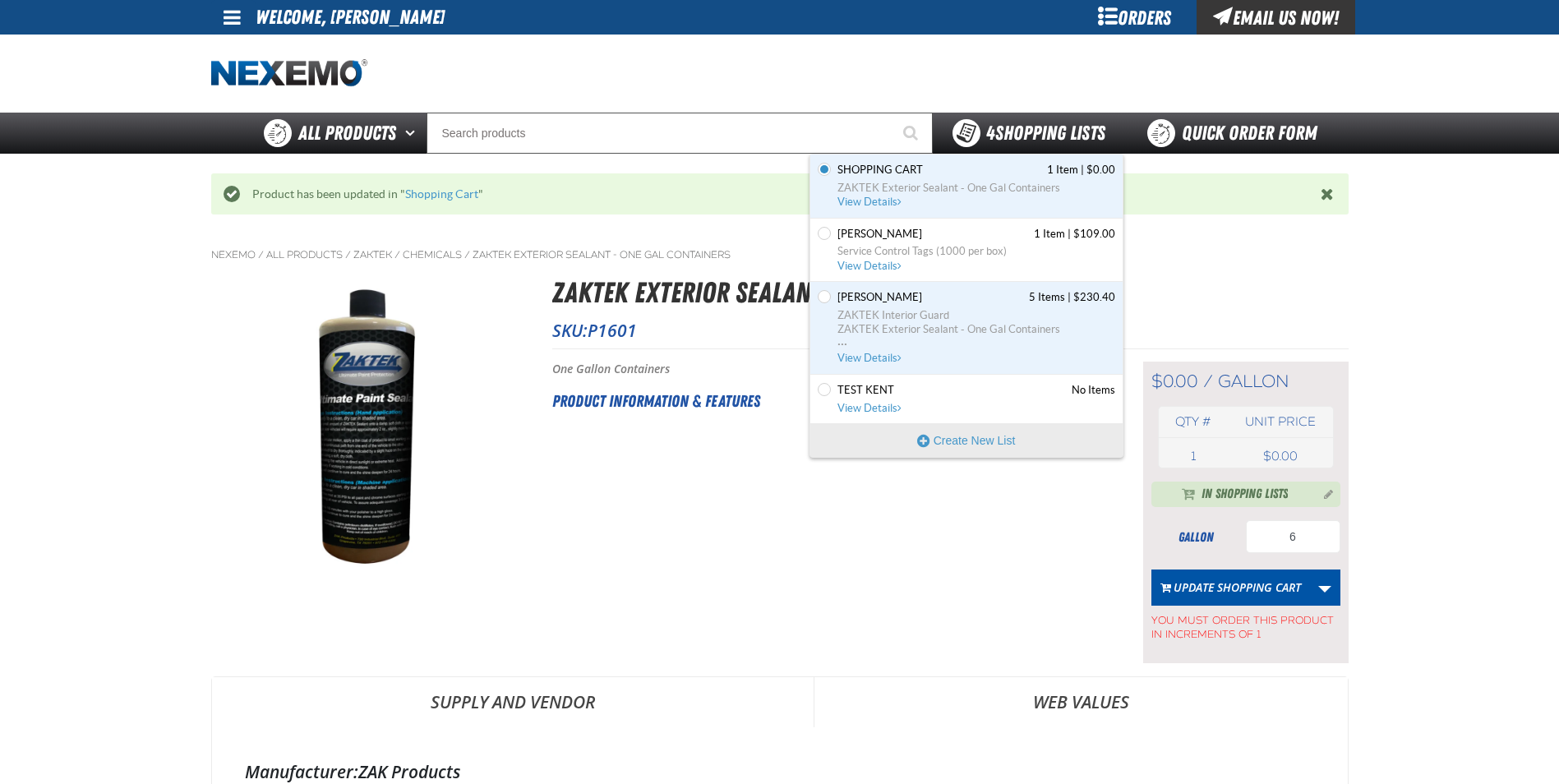
click at [1040, 138] on span "4 Shopping Lists" at bounding box center [1046, 133] width 119 height 23
click at [940, 175] on span "Shopping Cart 1 Item | $0.00" at bounding box center [976, 171] width 278 height 15
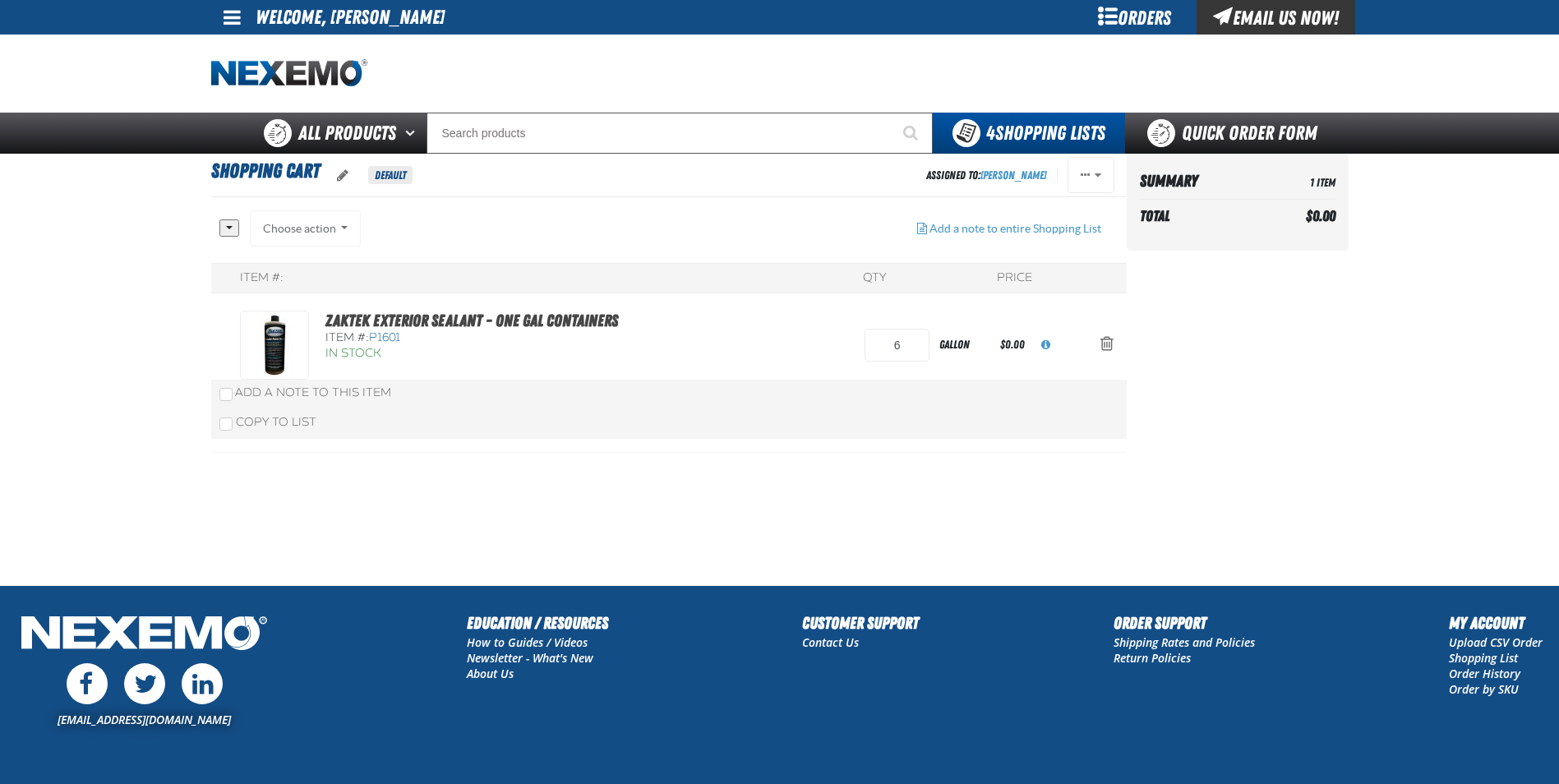
click at [1205, 415] on aside "Summary 1 Item Total $0.00 Loading..." at bounding box center [1238, 369] width 222 height 431
